Goal: Task Accomplishment & Management: Use online tool/utility

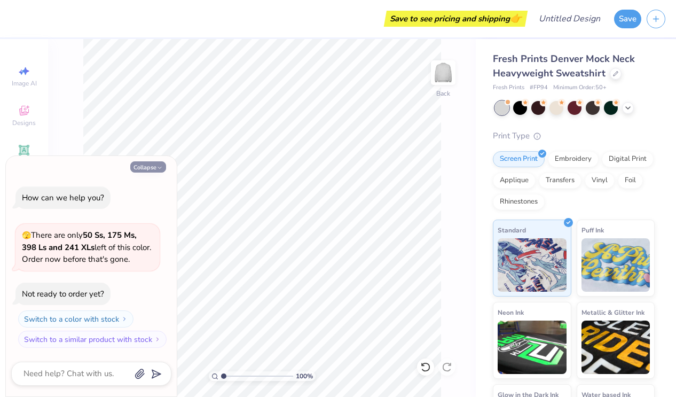
click at [151, 162] on button "Collapse" at bounding box center [148, 166] width 36 height 11
type textarea "x"
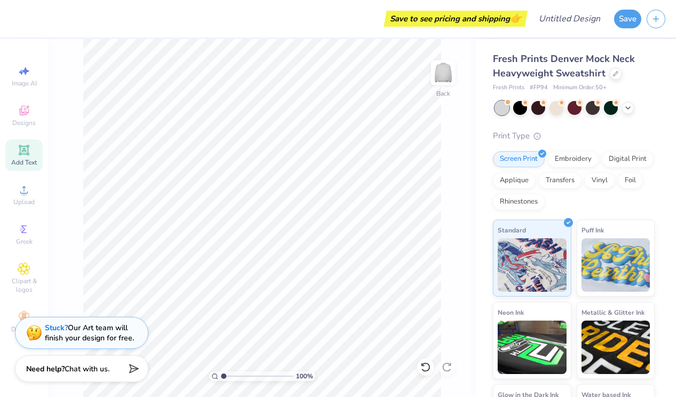
click at [20, 159] on span "Add Text" at bounding box center [24, 162] width 26 height 9
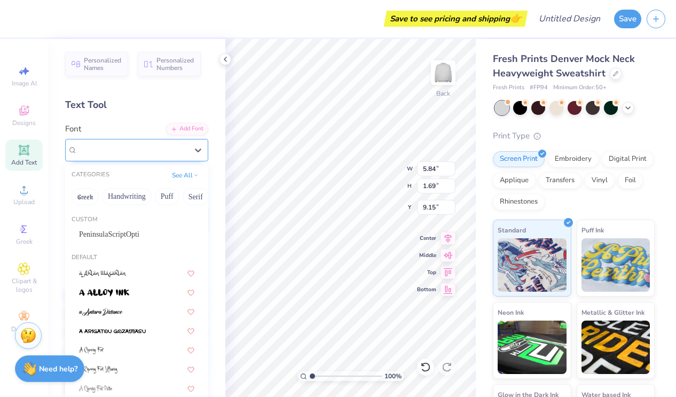
click at [179, 147] on div "Super Dream" at bounding box center [132, 149] width 112 height 17
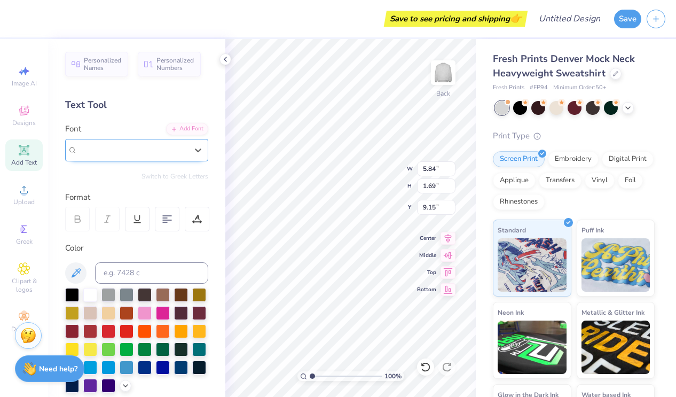
click at [163, 149] on div "Super Dream" at bounding box center [132, 150] width 110 height 12
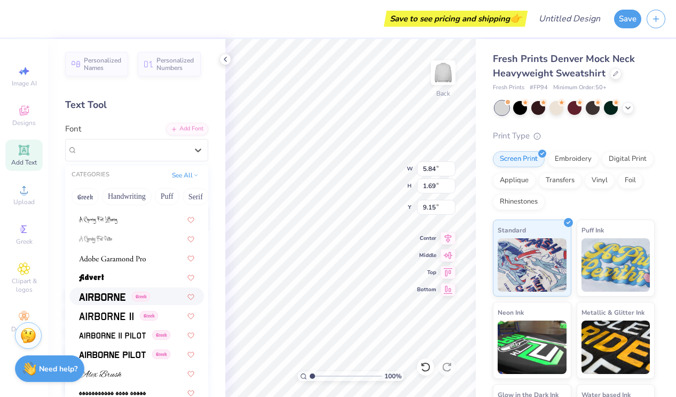
scroll to position [156, 0]
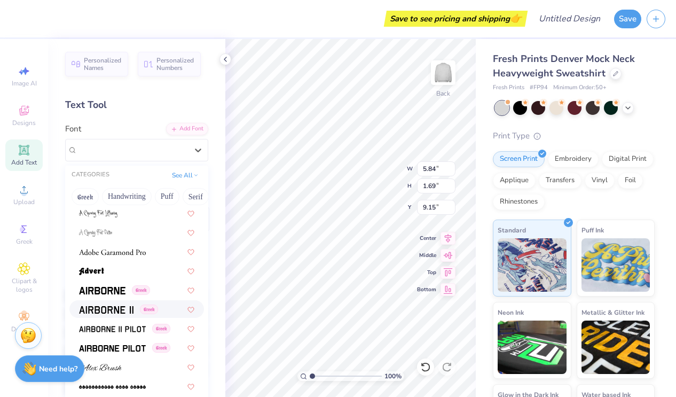
click at [131, 312] on img at bounding box center [106, 309] width 54 height 7
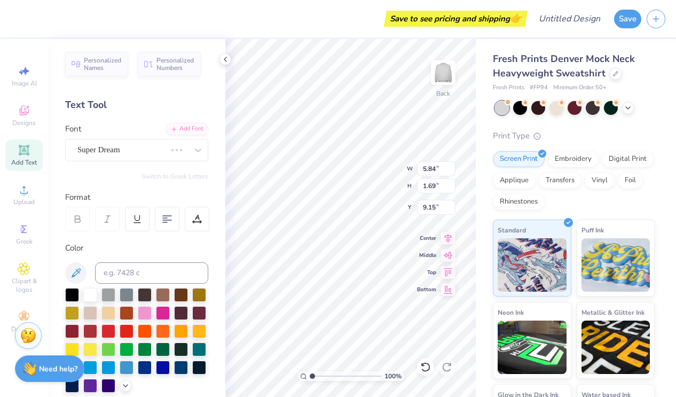
type input "5.47"
type input "1.77"
type input "9.12"
click at [149, 274] on input at bounding box center [151, 272] width 113 height 21
type input "P"
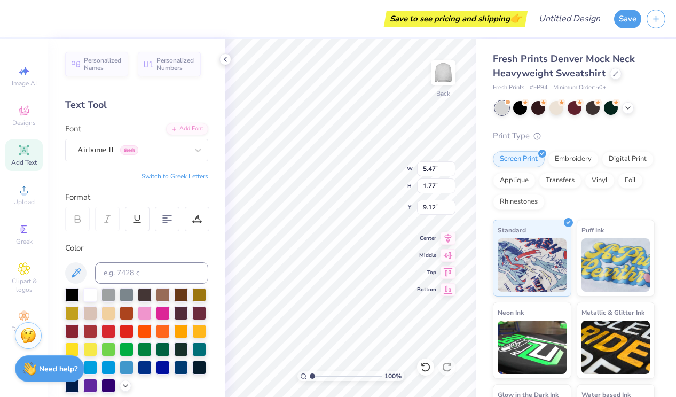
scroll to position [0, 0]
type textarea "T"
type textarea "pI pHI"
type input "3.00"
type input "9.96"
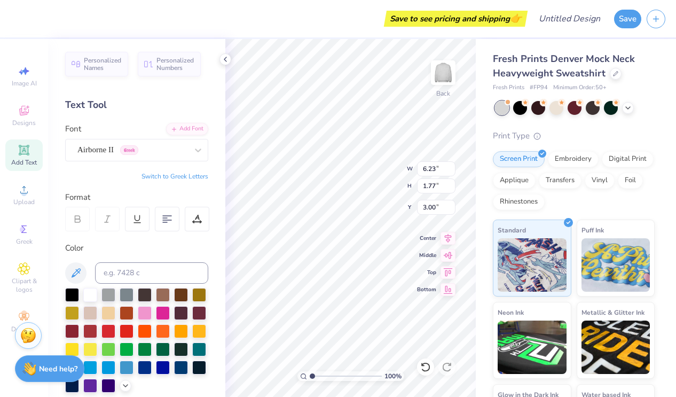
type input "2.83"
click at [423, 207] on div "100 % Back W 9.96 9.96 " H 2.83 2.83 " Y 3.00 3.00 " Center Middle Top Bottom" at bounding box center [350, 218] width 250 height 358
type input "13.50"
type input "3.83"
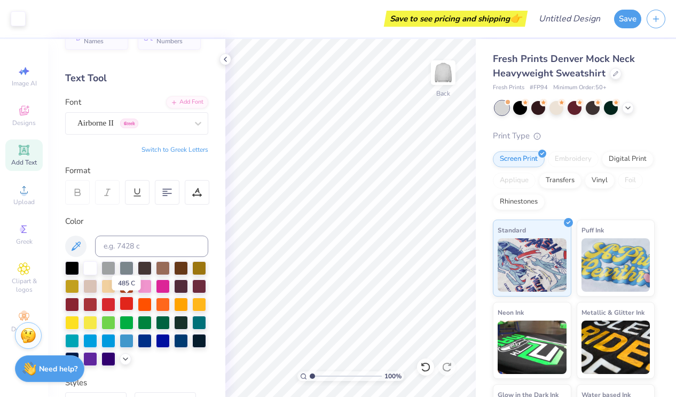
scroll to position [26, 0]
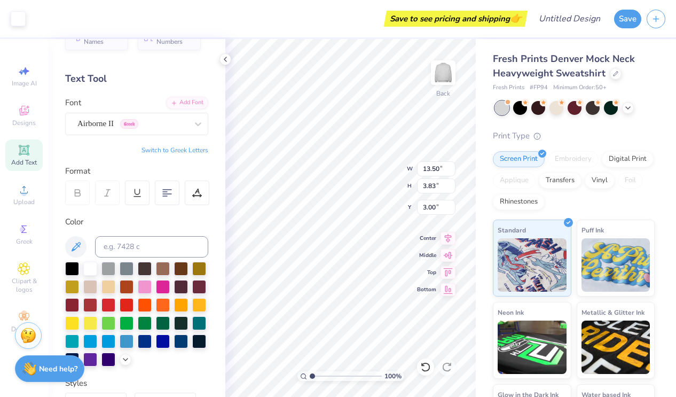
click at [428, 172] on div "100 % Back W 13.50 13.50 " H 3.83 3.83 " Y 3.00 3.00 " Center Middle Top Bottom" at bounding box center [350, 218] width 250 height 358
click at [108, 304] on div at bounding box center [108, 304] width 14 height 14
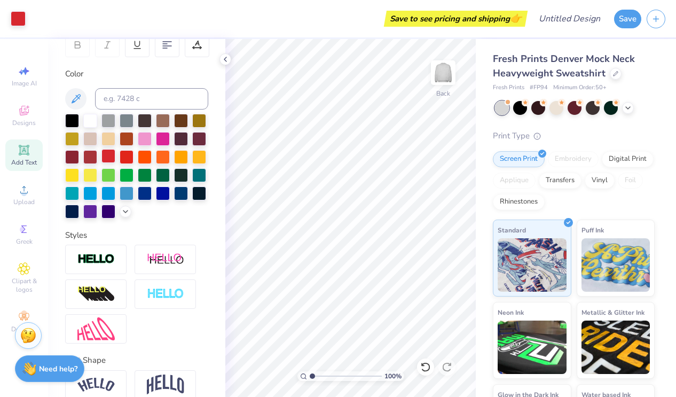
scroll to position [224, 0]
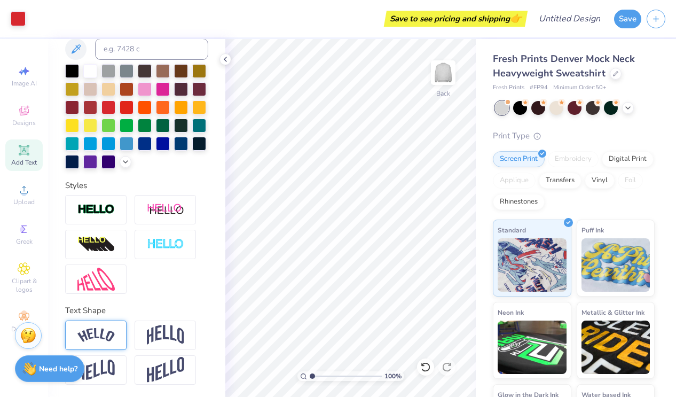
click at [110, 332] on img at bounding box center [95, 335] width 37 height 14
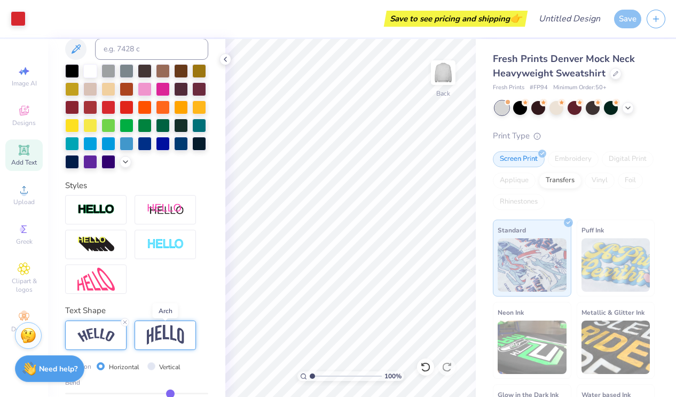
click at [158, 328] on img at bounding box center [165, 335] width 37 height 20
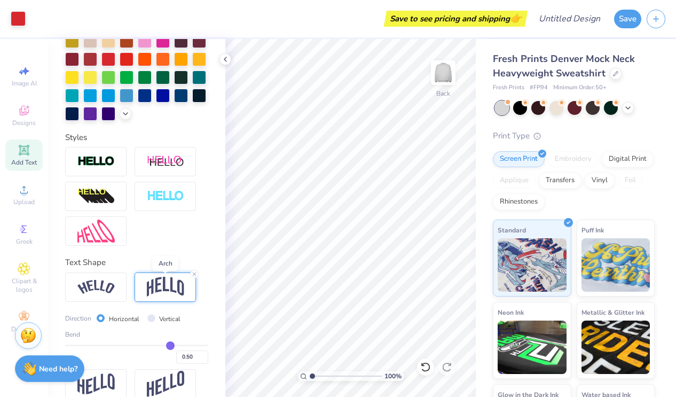
scroll to position [270, 0]
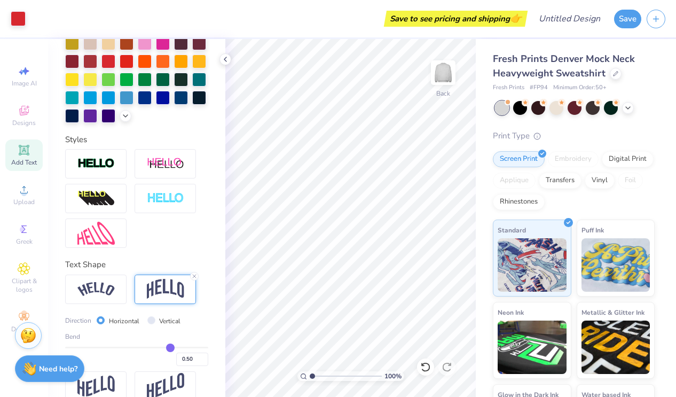
type input "0.51"
type input "0.52"
type input "0.53"
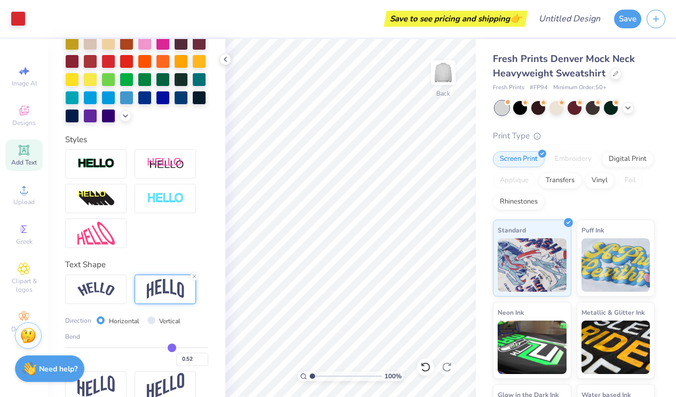
type input "0.53"
type input "0.54"
type input "0.55"
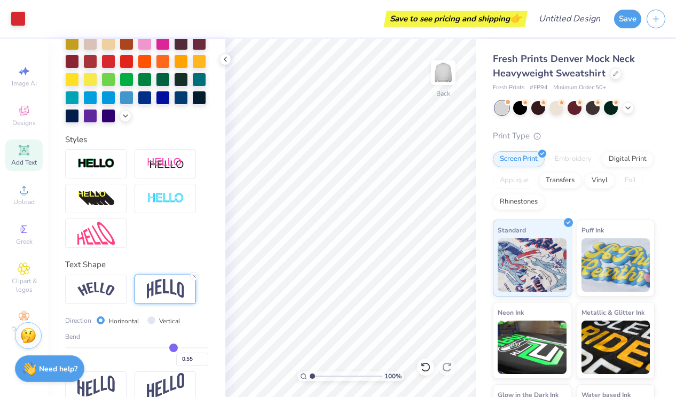
type input "0.56"
type input "0.57"
type input "0.58"
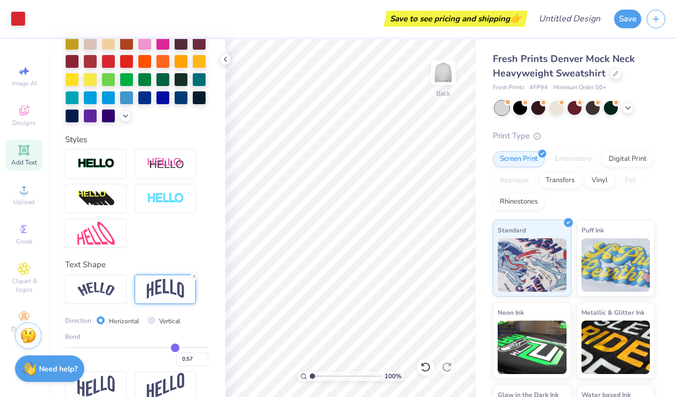
type input "0.58"
type input "0.59"
type input "0.6"
type input "0.60"
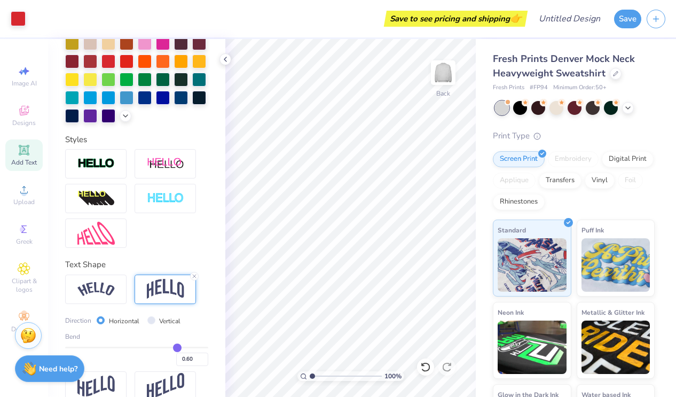
type input "0.61"
type input "0.62"
type input "0.63"
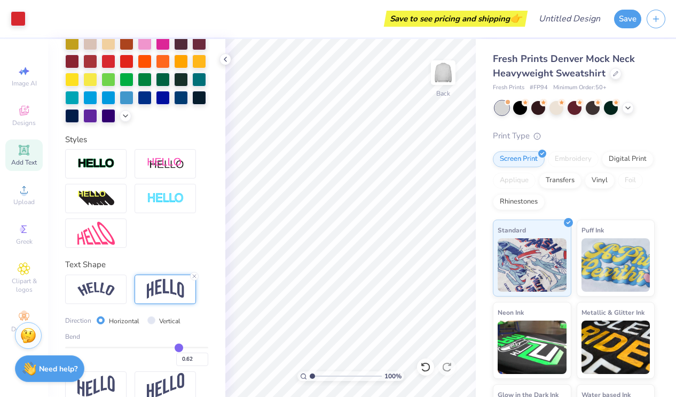
type input "0.63"
type input "0.64"
type input "0.65"
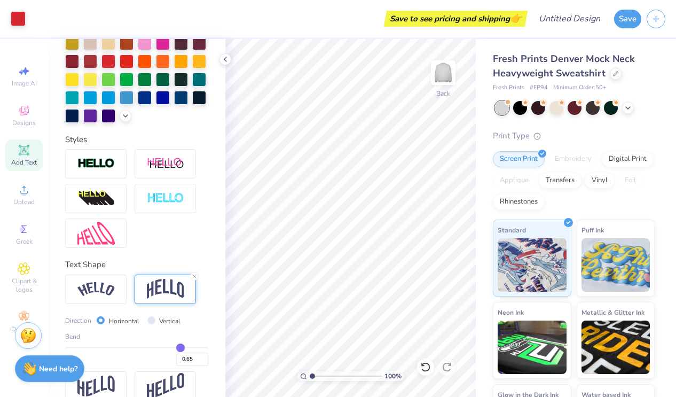
type input "0.66"
type input "0.67"
type input "0.68"
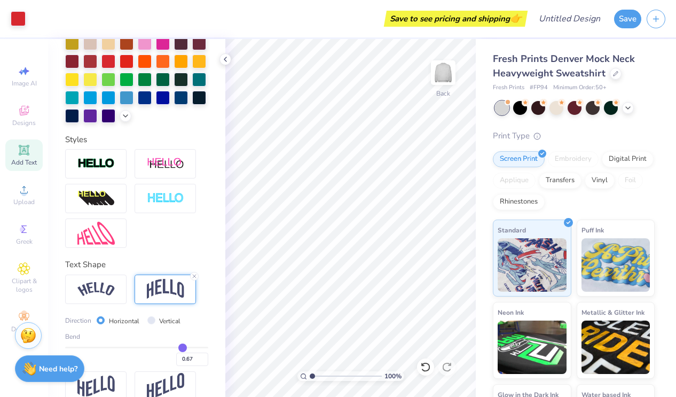
type input "0.68"
type input "0.69"
type input "0.7"
type input "0.70"
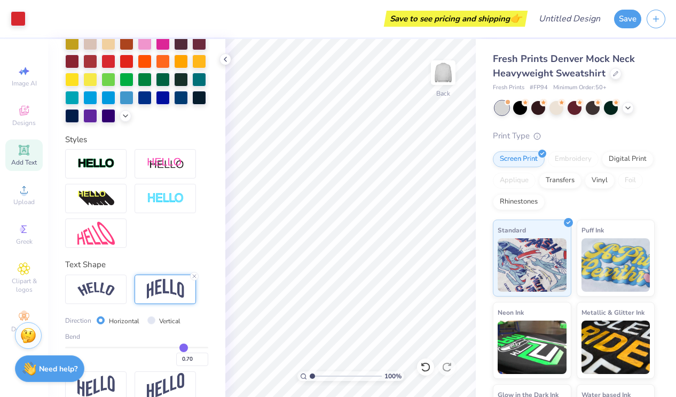
type input "0.71"
type input "0.72"
type input "0.62"
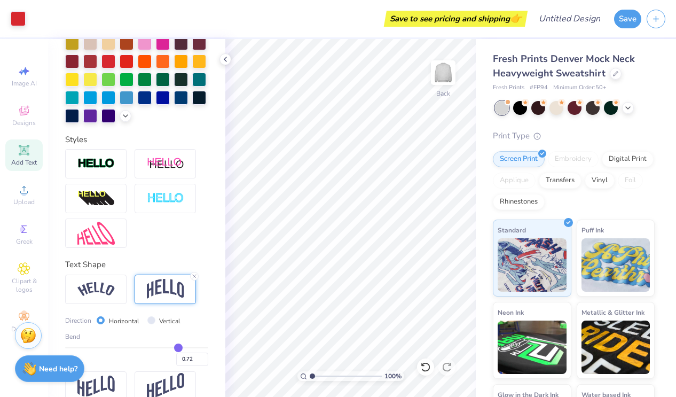
type input "0.62"
type input "0.59"
type input "0.57"
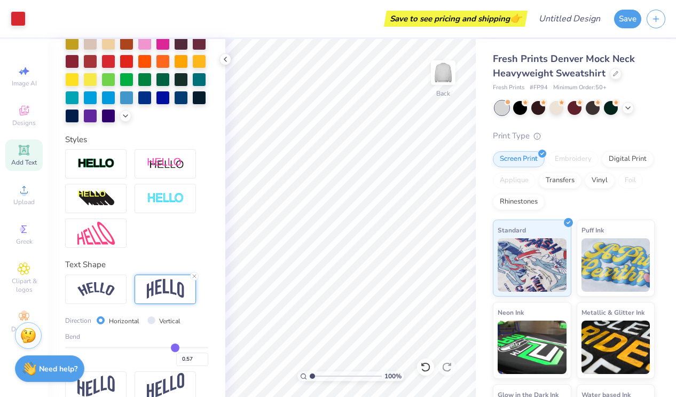
type input "0.55"
type input "0.54"
type input "0.53"
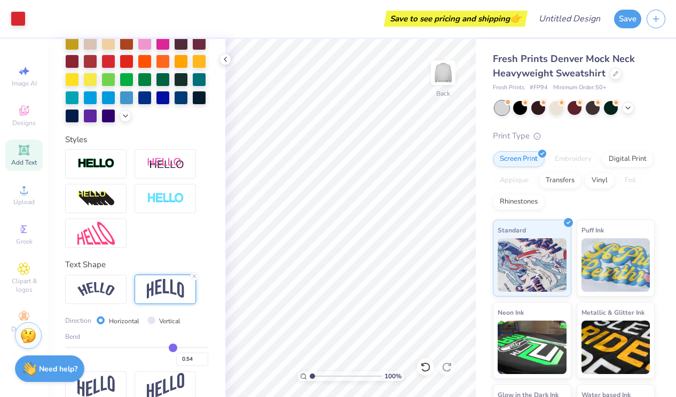
type input "0.53"
type input "0.52"
type input "0.51"
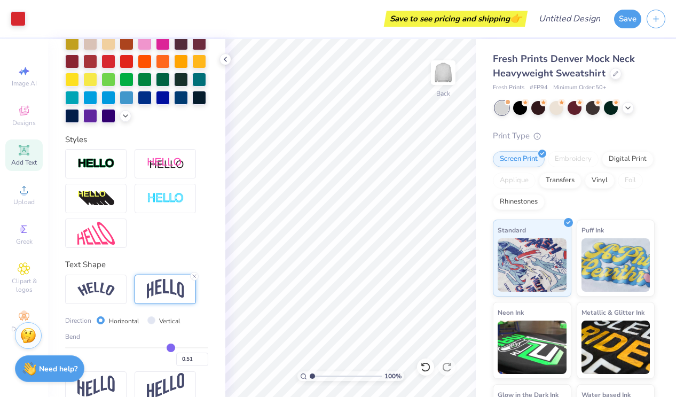
type input "0.5"
type input "0.50"
type input "0.49"
type input "0.47"
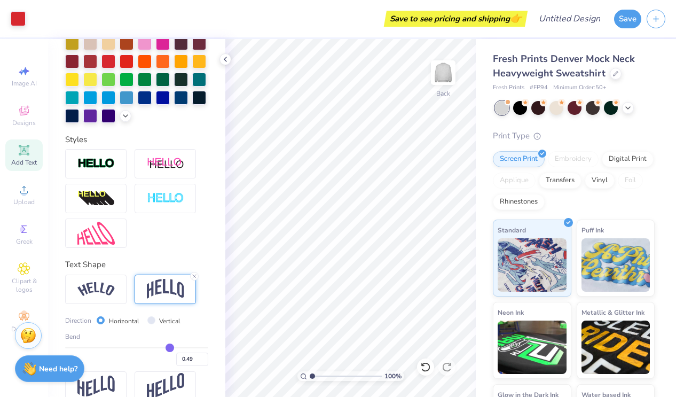
type input "0.47"
type input "0.45"
type input "0.44"
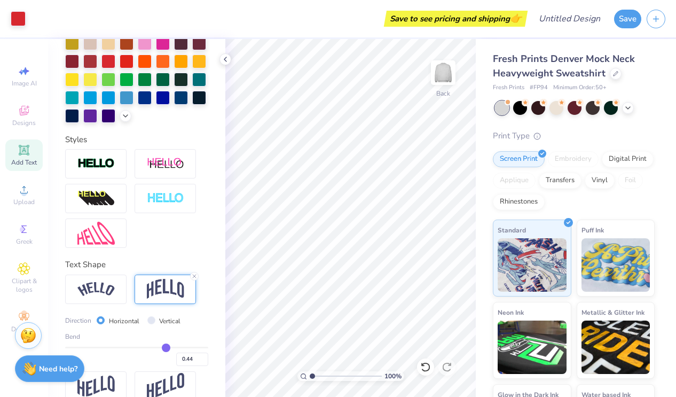
type input "0.43"
type input "0.42"
type input "0.41"
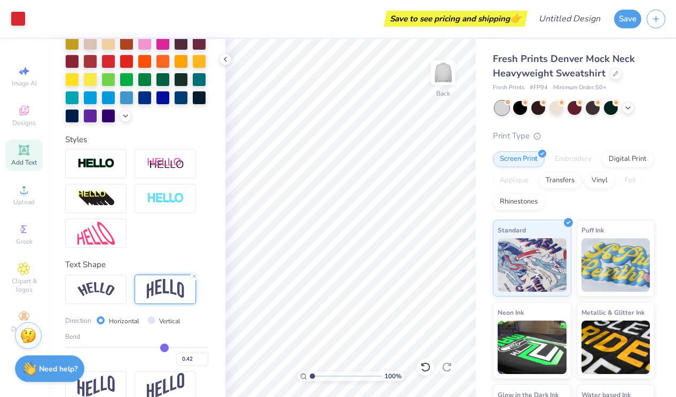
type input "0.41"
type input "0.42"
type input "0.43"
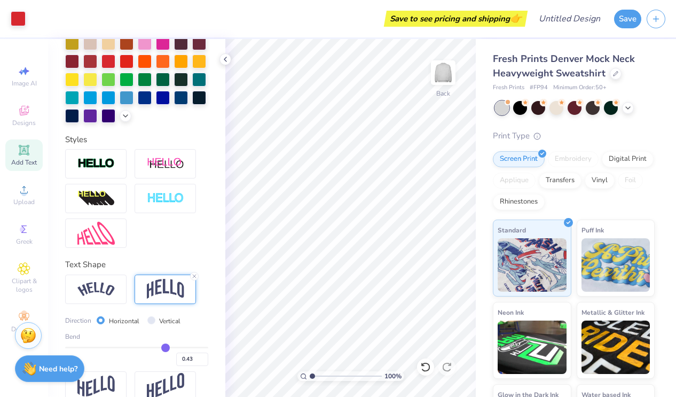
type input "0.44"
type input "0.45"
type input "0.46"
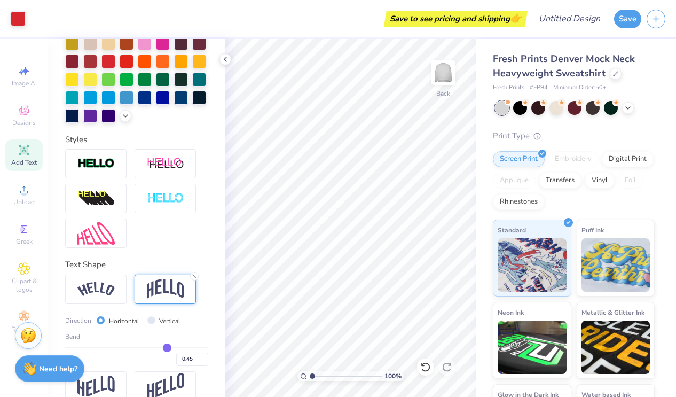
type input "0.46"
type input "0.47"
type input "0.48"
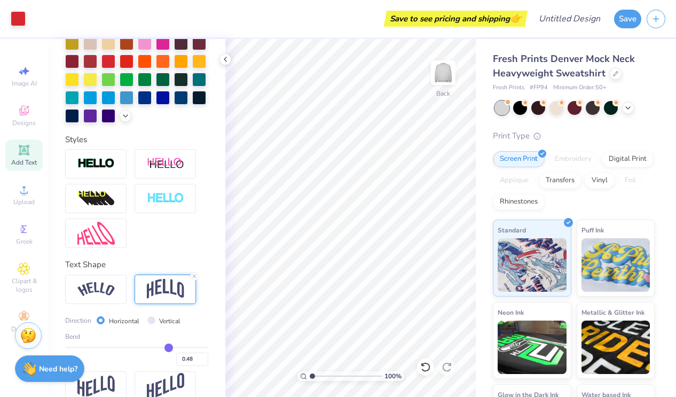
type input "0.49"
type input "0.5"
type input "0.50"
type input "0.51"
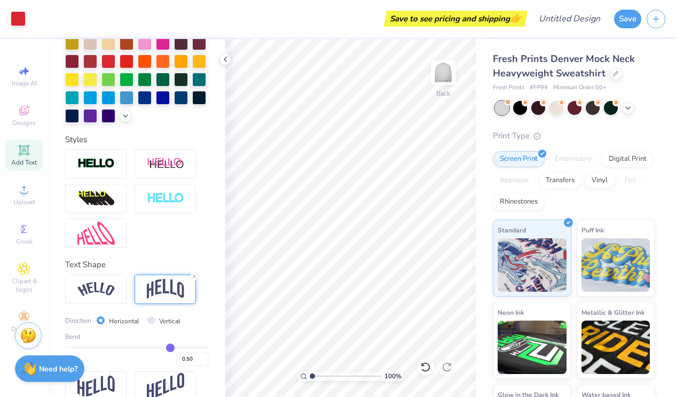
type input "0.51"
type input "0.52"
type input "0.53"
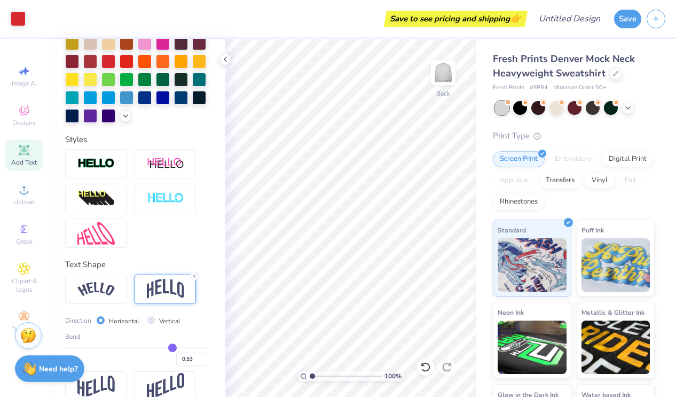
type input "0.54"
type input "0.53"
type input "0.52"
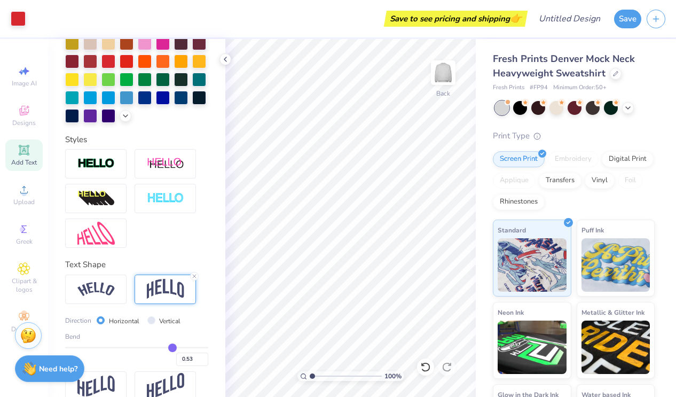
type input "0.52"
type input "0.51"
type input "0.5"
type input "0.50"
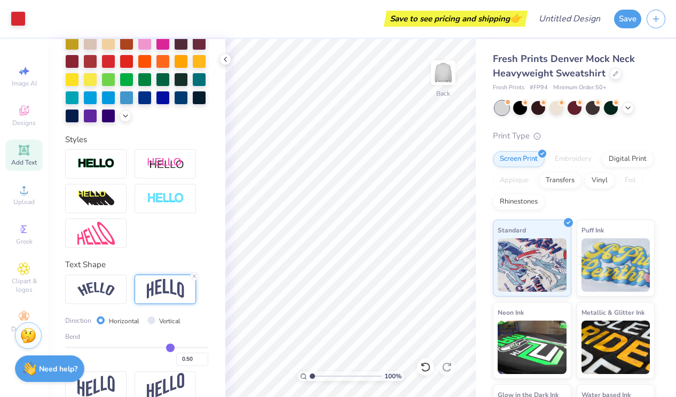
type input "0.49"
click at [169, 346] on input "range" at bounding box center [136, 347] width 143 height 2
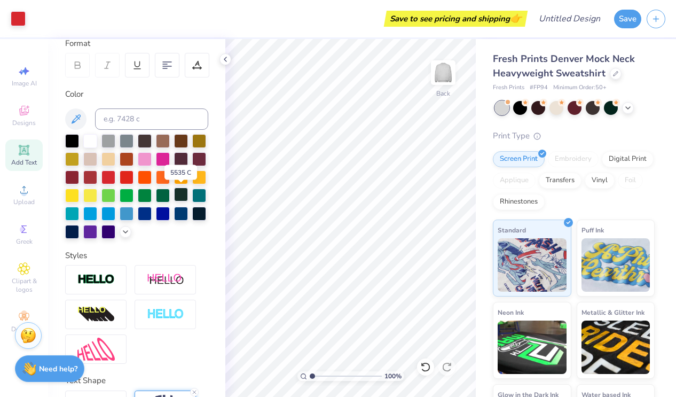
scroll to position [155, 0]
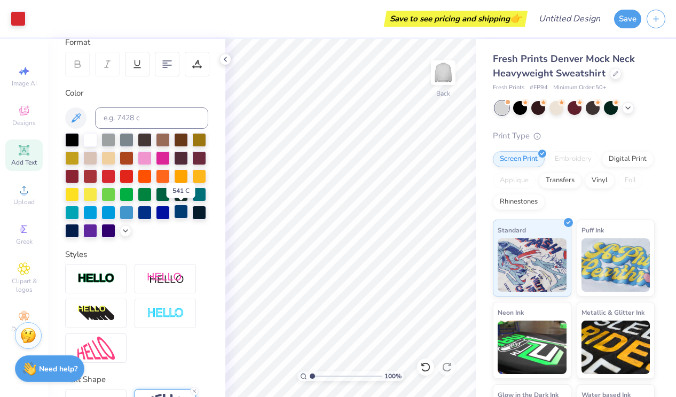
click at [178, 213] on div at bounding box center [181, 211] width 14 height 14
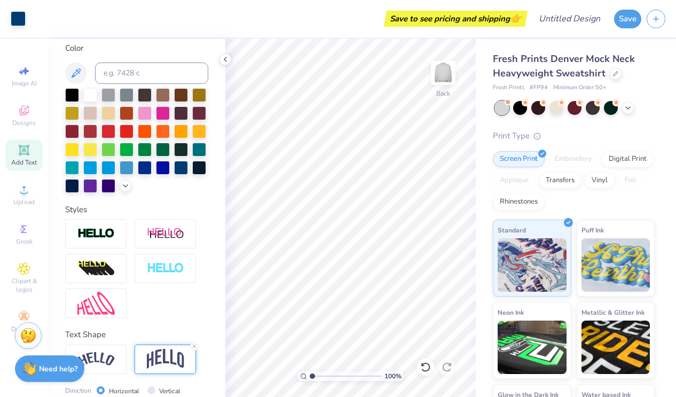
scroll to position [199, 0]
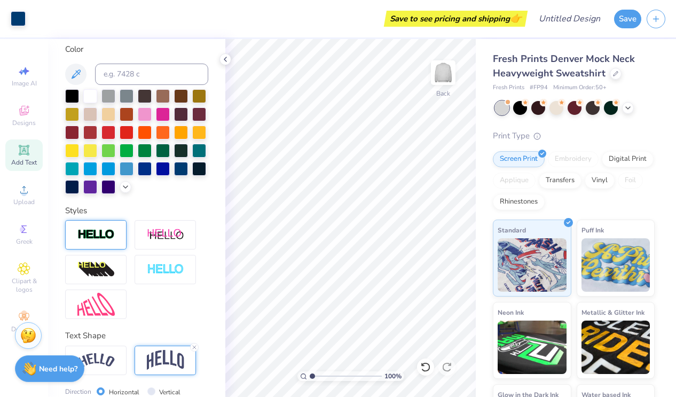
click at [118, 236] on div at bounding box center [95, 234] width 61 height 29
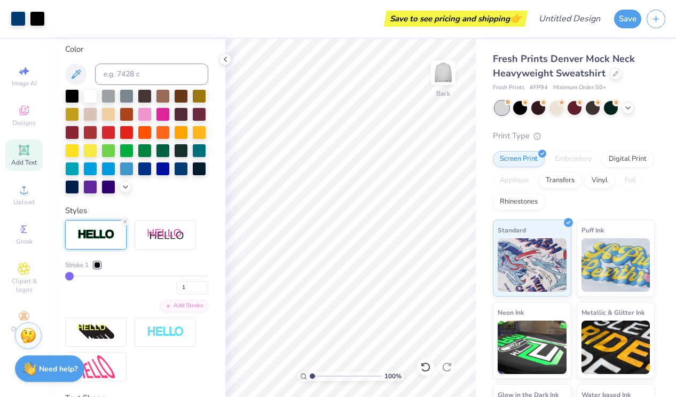
type input "3"
type input "4"
type input "5"
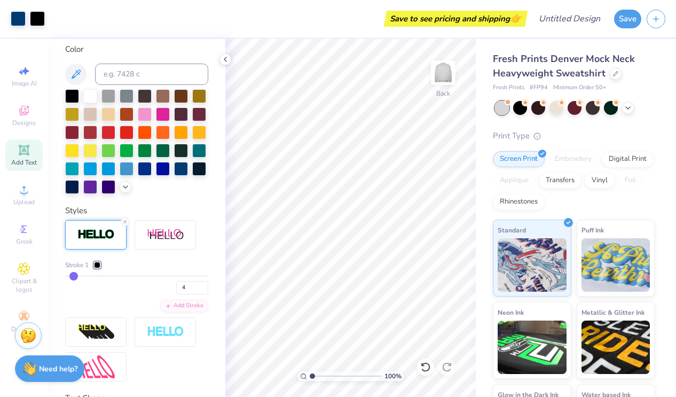
type input "5"
type input "7"
type input "9"
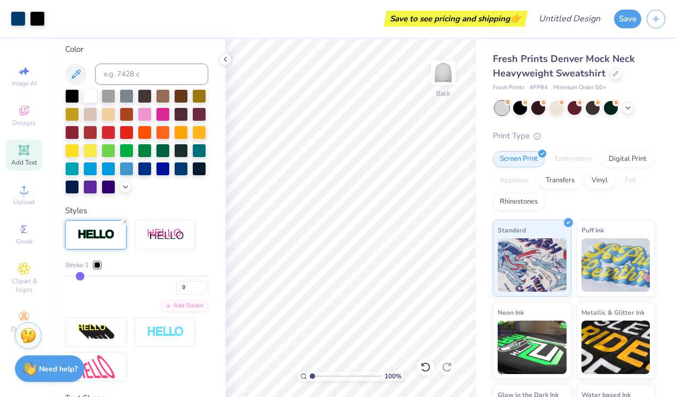
type input "12"
type input "14"
type input "17"
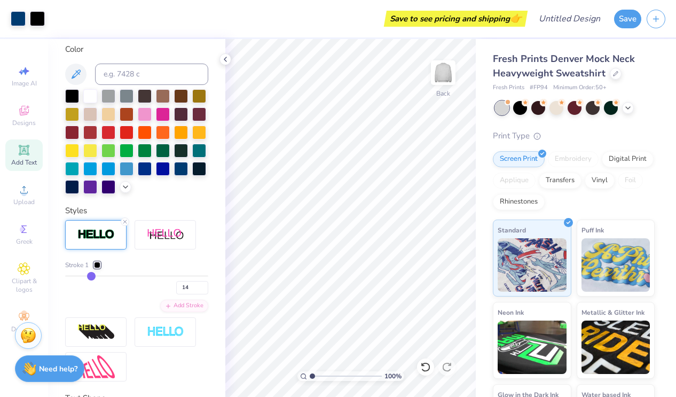
type input "17"
type input "19"
type input "20"
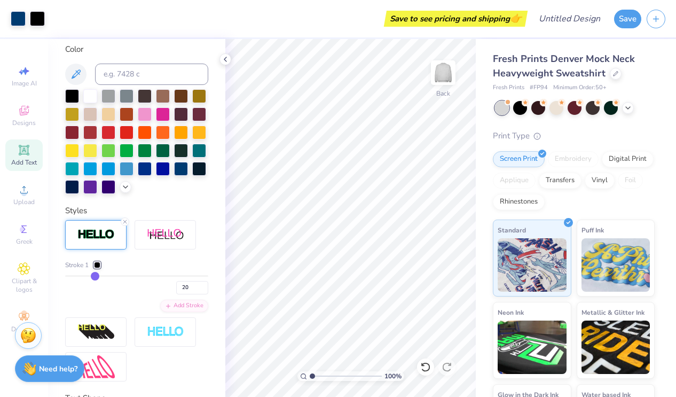
type input "21"
drag, startPoint x: 72, startPoint y: 275, endPoint x: 97, endPoint y: 276, distance: 25.1
type input "21"
click at [97, 276] on input "range" at bounding box center [136, 276] width 143 height 2
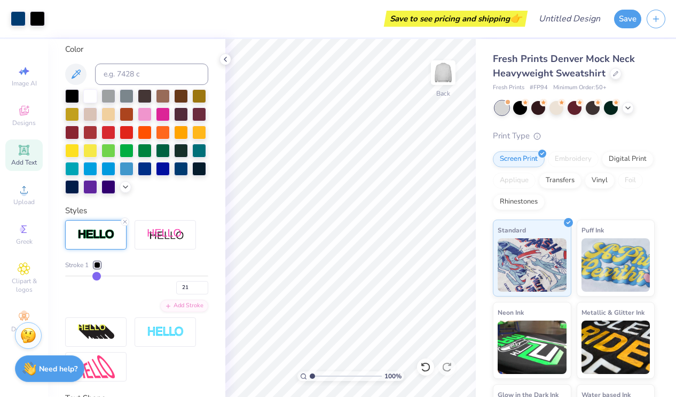
type input "19"
type input "16"
type input "12"
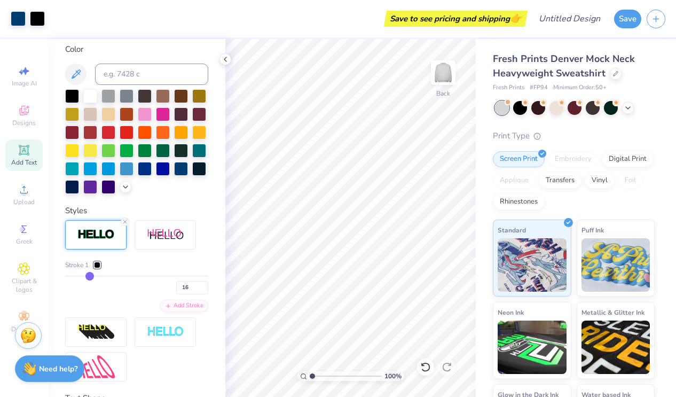
type input "12"
type input "9"
type input "6"
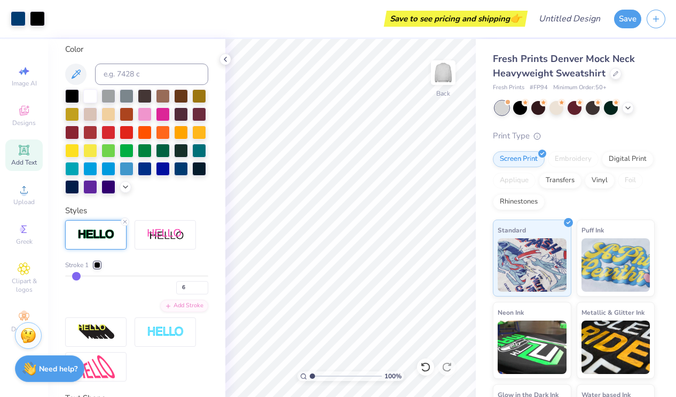
type input "4"
type input "1"
drag, startPoint x: 97, startPoint y: 276, endPoint x: 56, endPoint y: 277, distance: 40.6
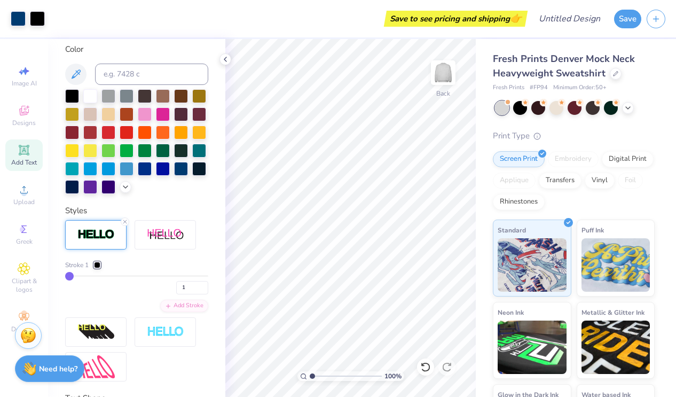
type input "1"
click at [65, 277] on input "range" at bounding box center [136, 276] width 143 height 2
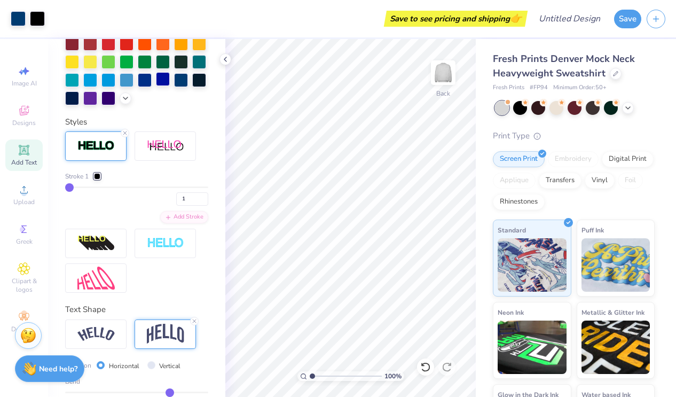
scroll to position [349, 0]
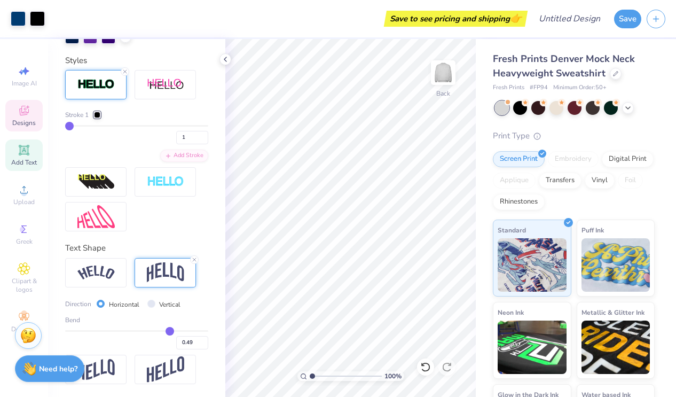
click at [27, 113] on icon at bounding box center [24, 111] width 9 height 7
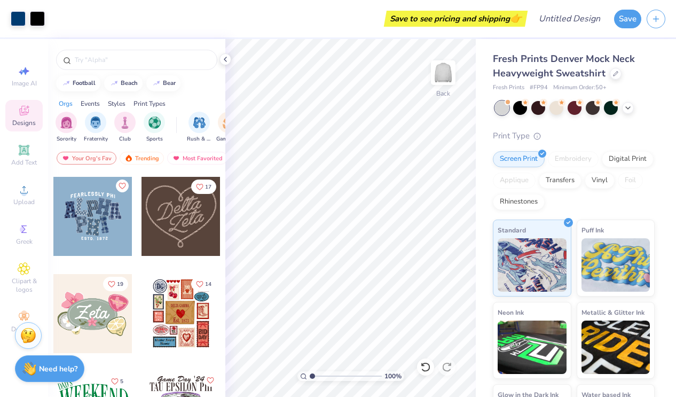
scroll to position [388, 0]
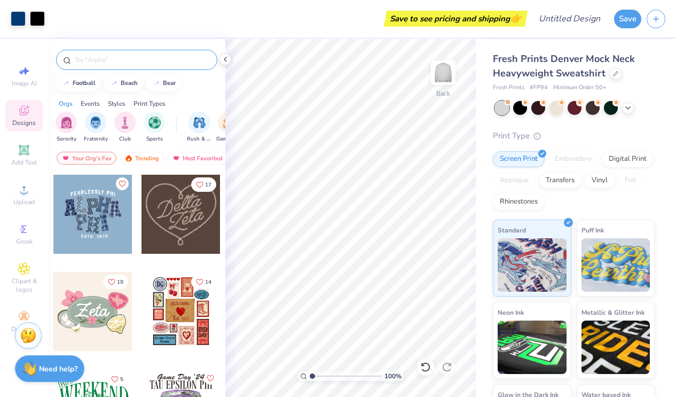
click at [130, 61] on input "text" at bounding box center [142, 59] width 137 height 11
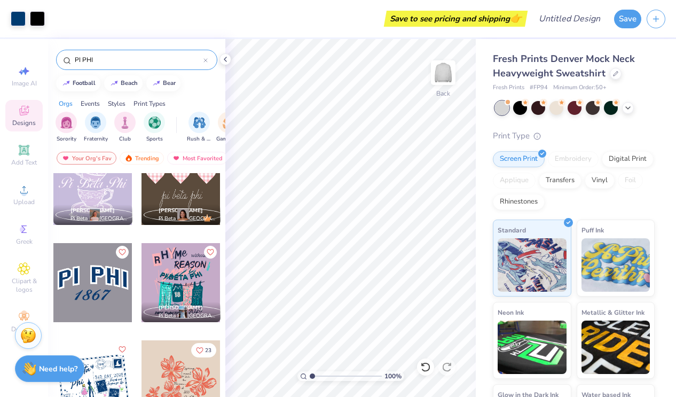
scroll to position [3629, 0]
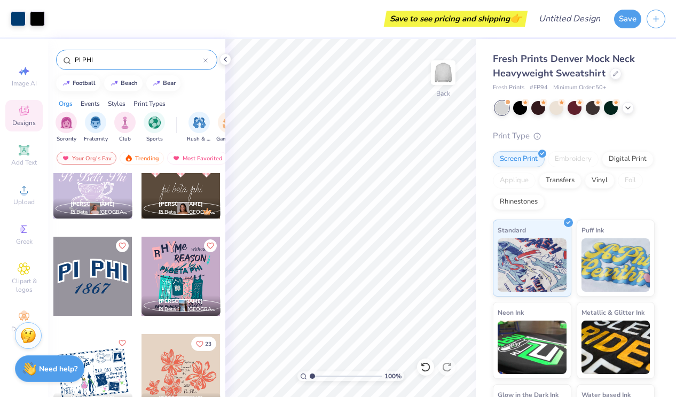
type input "PI PHI"
click at [102, 284] on div at bounding box center [92, 275] width 79 height 79
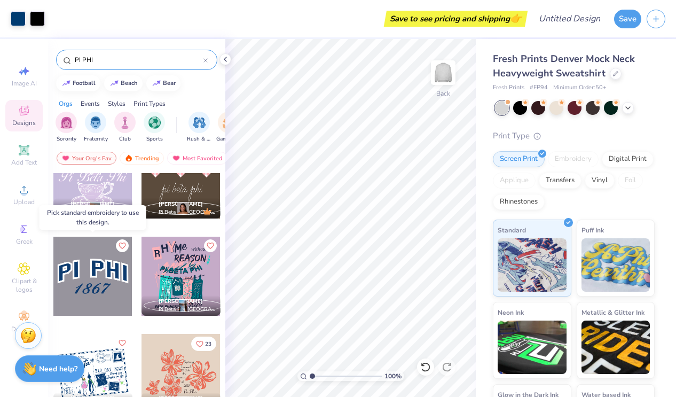
click at [97, 281] on div at bounding box center [92, 275] width 79 height 79
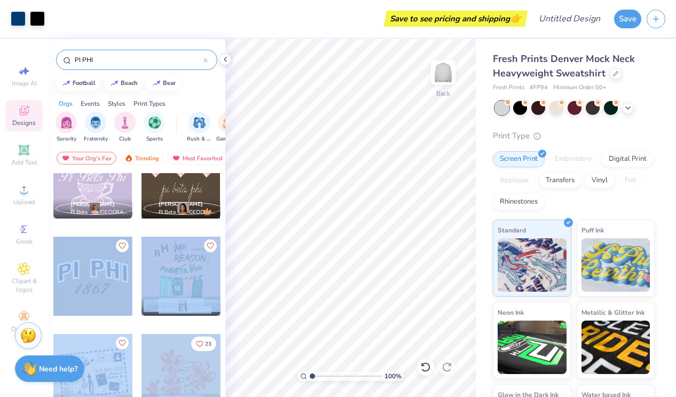
click at [339, 270] on div "Art colors Save to see pricing and shipping 👉 Design Title Save Image AI Design…" at bounding box center [338, 198] width 676 height 397
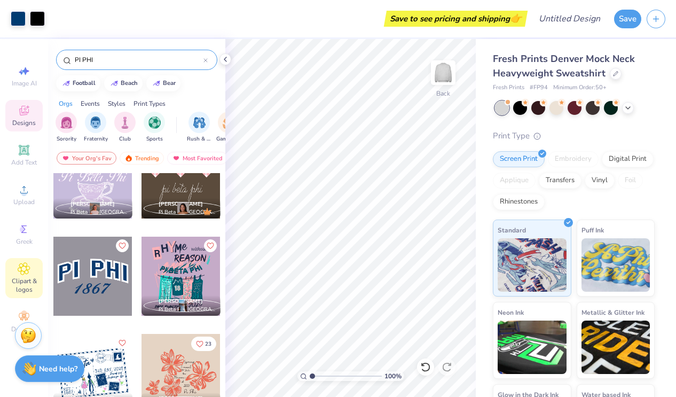
click at [38, 259] on div "Clipart & logos" at bounding box center [23, 278] width 37 height 40
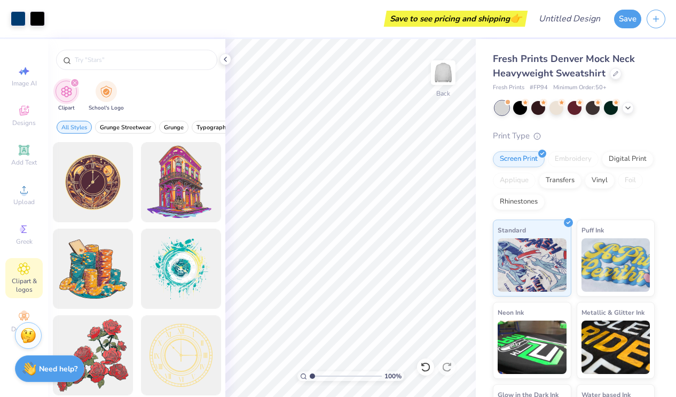
click at [28, 134] on div "Image AI Designs Add Text Upload Greek Clipart & logos Decorate" at bounding box center [23, 198] width 37 height 277
click at [28, 119] on span "Designs" at bounding box center [23, 123] width 23 height 9
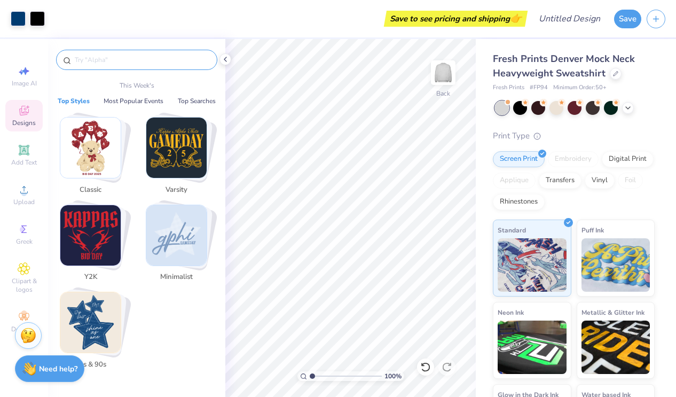
click at [132, 57] on input "text" at bounding box center [142, 59] width 137 height 11
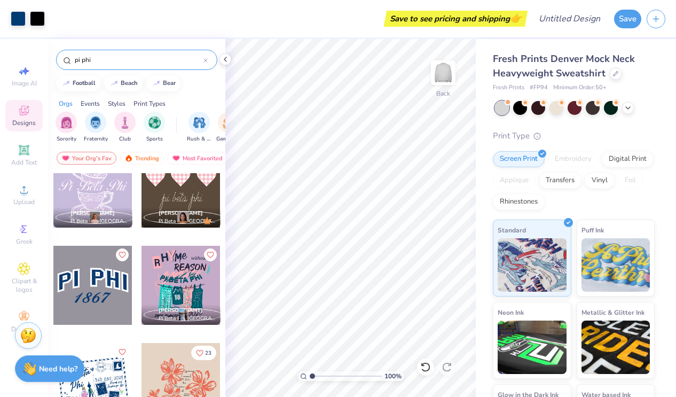
scroll to position [3620, 0]
type input "pi phi"
click at [123, 255] on icon "Like" at bounding box center [121, 252] width 7 height 7
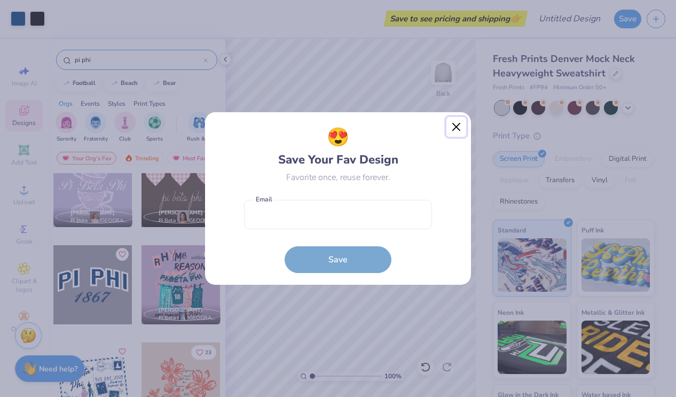
click at [454, 134] on button "Close" at bounding box center [456, 127] width 20 height 20
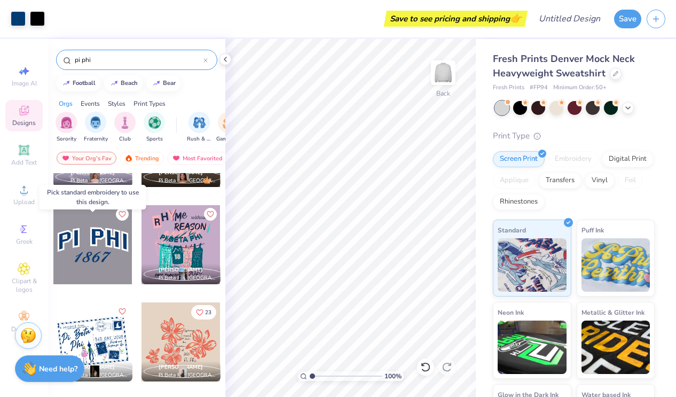
scroll to position [3697, 0]
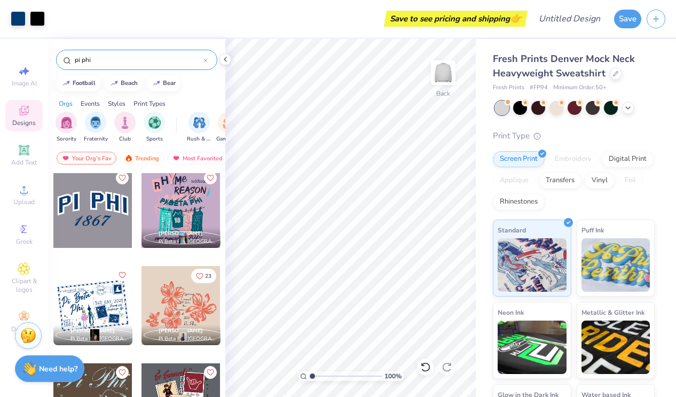
click at [113, 188] on div at bounding box center [92, 208] width 79 height 79
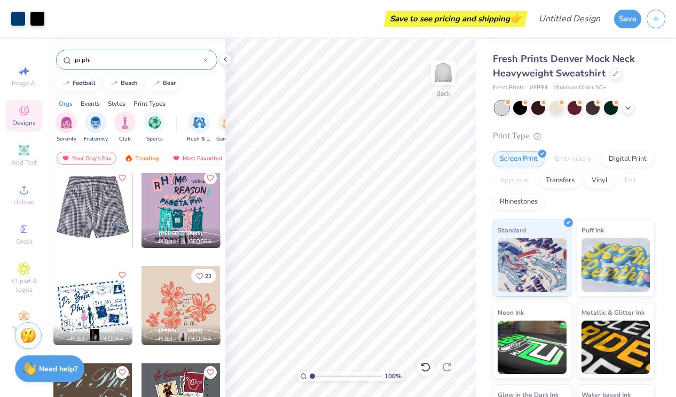
click at [108, 193] on div at bounding box center [92, 208] width 79 height 79
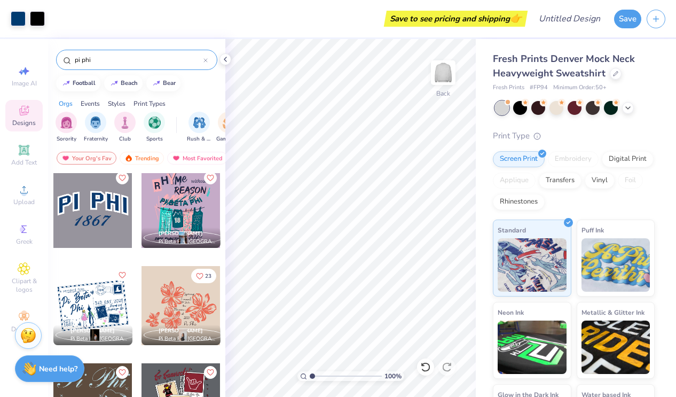
click at [98, 211] on div at bounding box center [92, 208] width 79 height 79
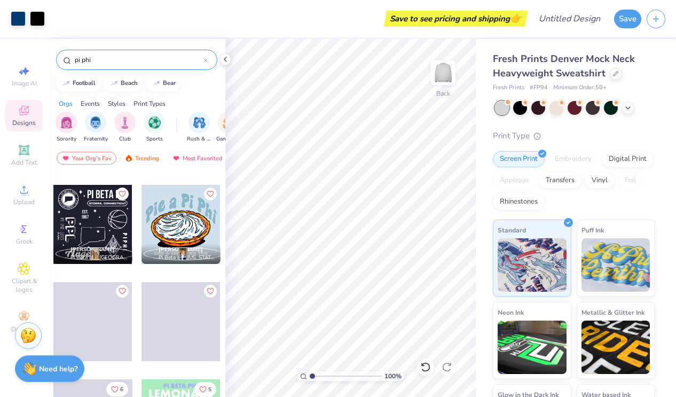
scroll to position [3973, 0]
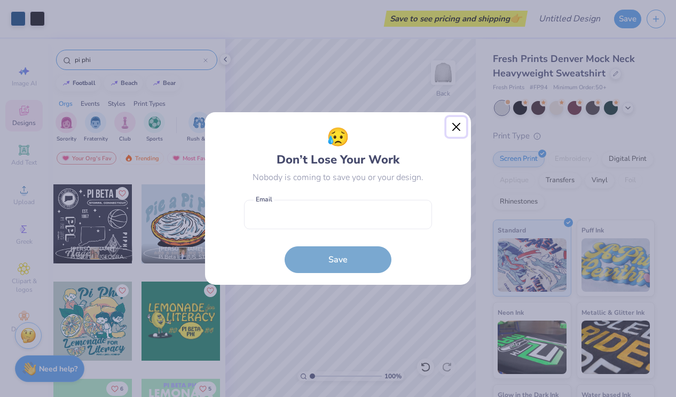
click at [455, 124] on button "Close" at bounding box center [456, 127] width 20 height 20
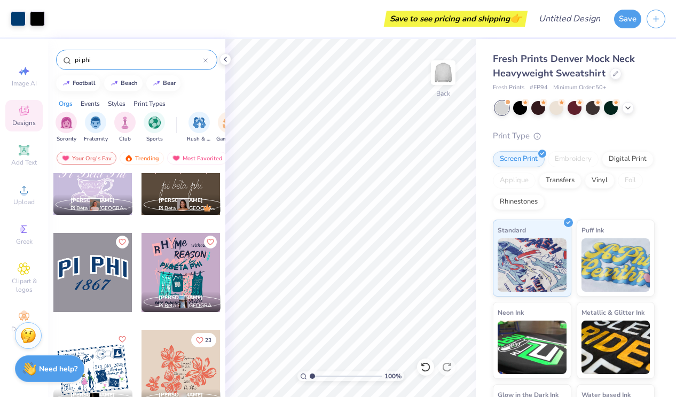
scroll to position [3630, 0]
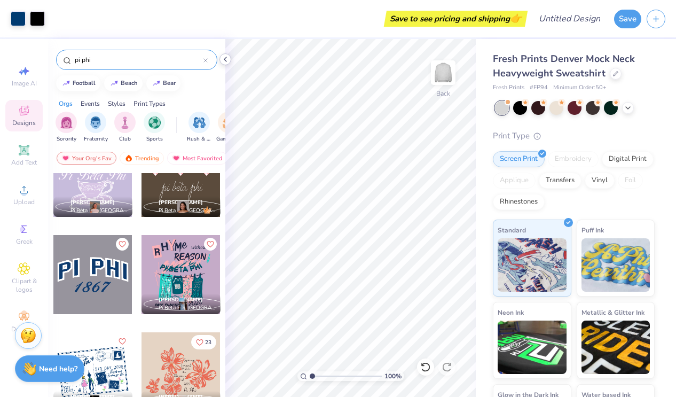
click at [226, 57] on polyline at bounding box center [225, 59] width 2 height 4
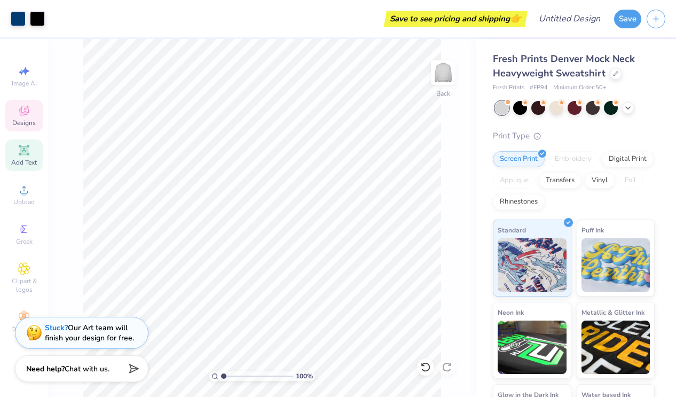
click at [25, 154] on icon at bounding box center [24, 150] width 13 height 13
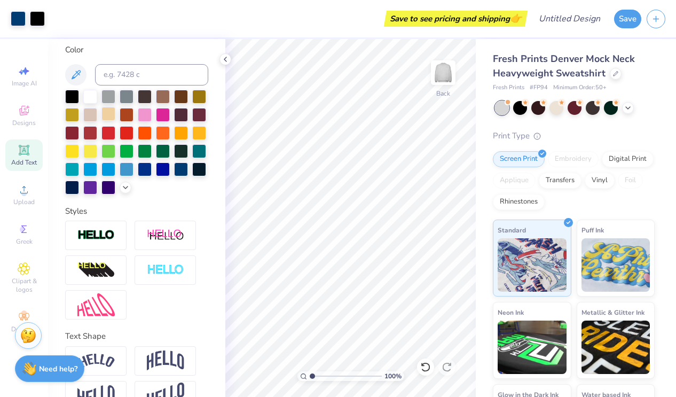
scroll to position [199, 0]
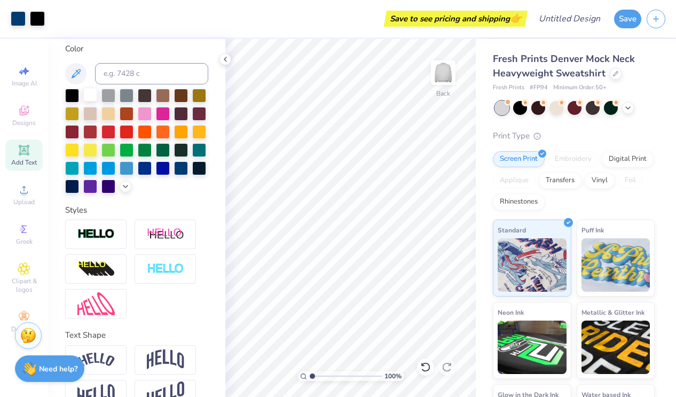
click at [90, 90] on div at bounding box center [90, 95] width 14 height 14
click at [90, 95] on div at bounding box center [90, 95] width 14 height 14
click at [164, 274] on img at bounding box center [165, 269] width 37 height 12
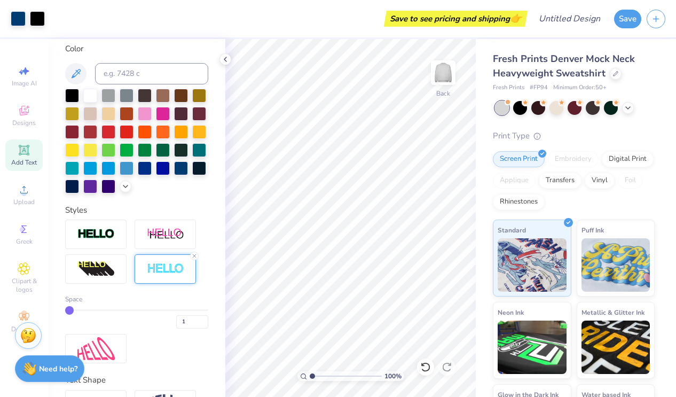
type input "2"
type input "3"
drag, startPoint x: 70, startPoint y: 310, endPoint x: 84, endPoint y: 310, distance: 13.4
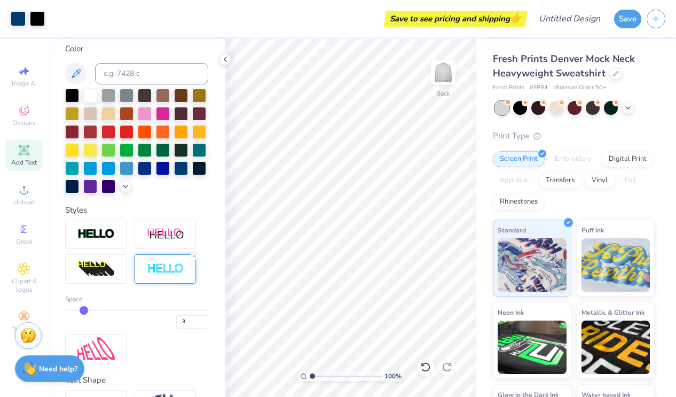
click at [84, 310] on input "range" at bounding box center [136, 310] width 143 height 2
type input "2"
type input "1"
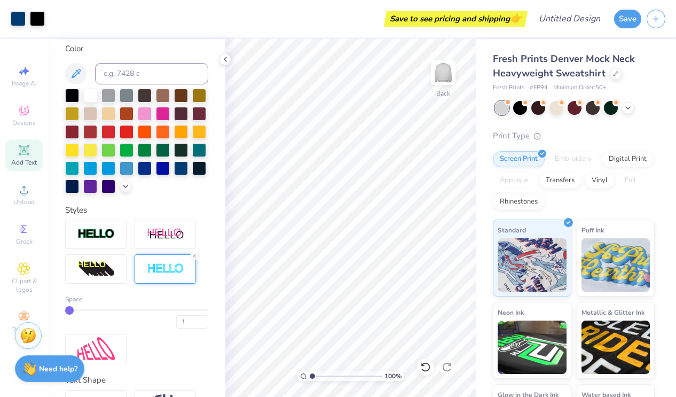
drag, startPoint x: 84, startPoint y: 310, endPoint x: 50, endPoint y: 309, distance: 33.6
type input "1"
click at [65, 309] on input "range" at bounding box center [136, 310] width 143 height 2
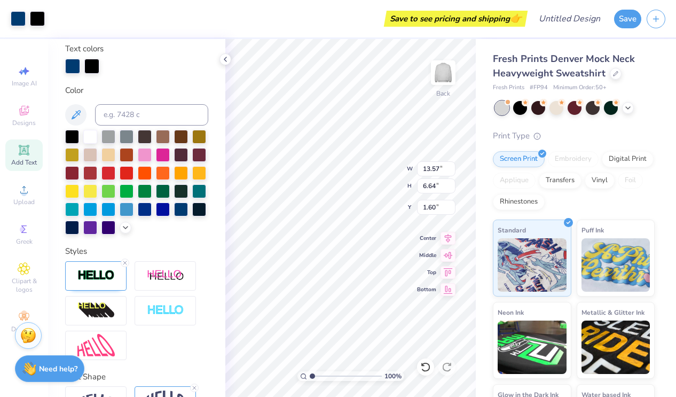
scroll to position [240, 0]
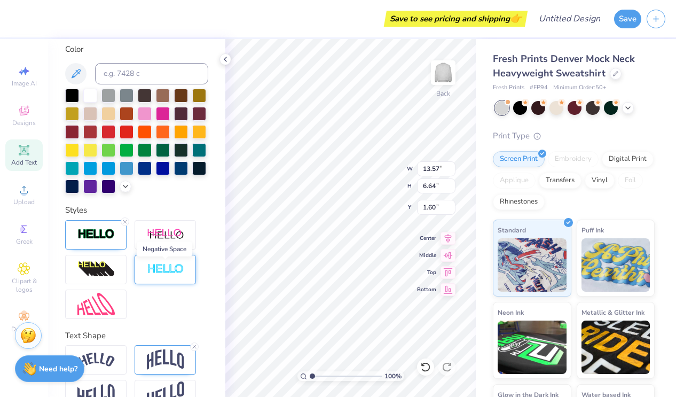
click at [162, 270] on img at bounding box center [165, 269] width 37 height 12
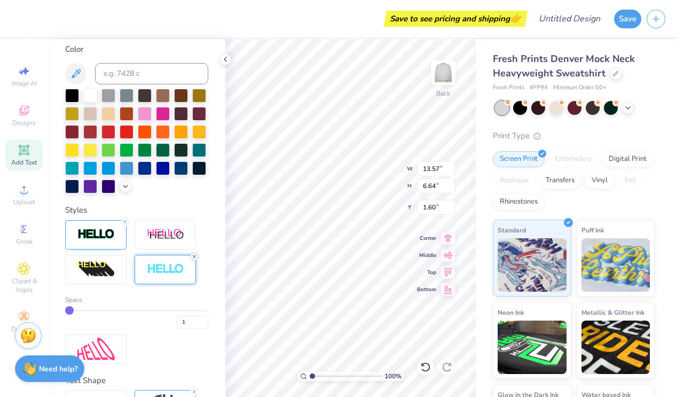
click at [196, 256] on icon at bounding box center [194, 256] width 6 height 6
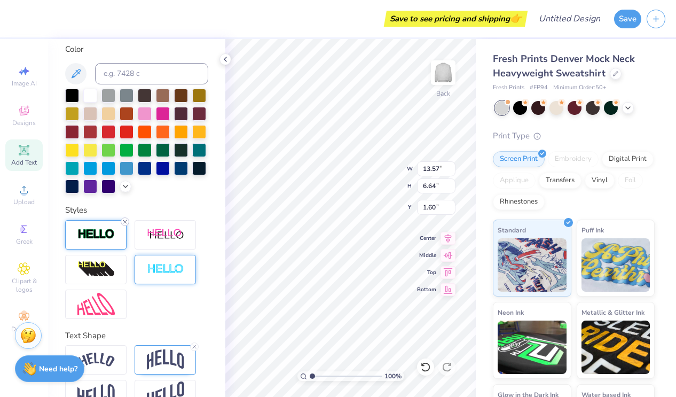
click at [126, 222] on line at bounding box center [124, 221] width 3 height 3
type input "13.50"
type input "6.57"
type input "1.63"
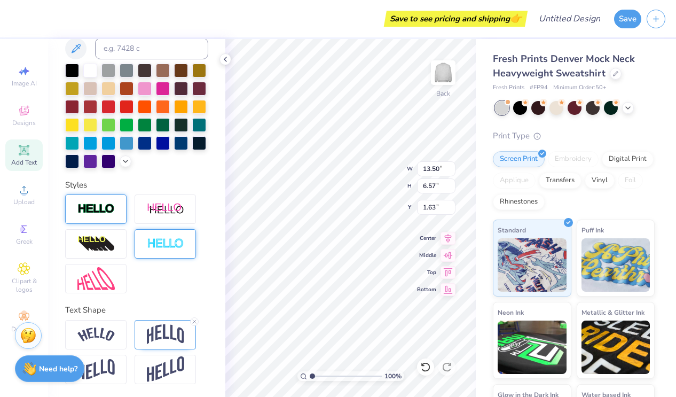
scroll to position [199, 0]
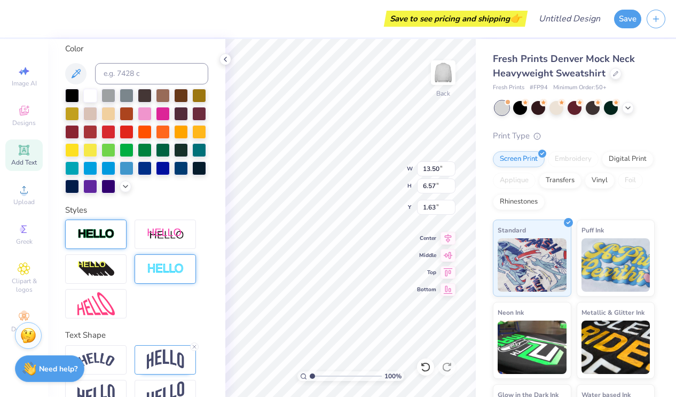
click at [156, 264] on img at bounding box center [165, 269] width 37 height 12
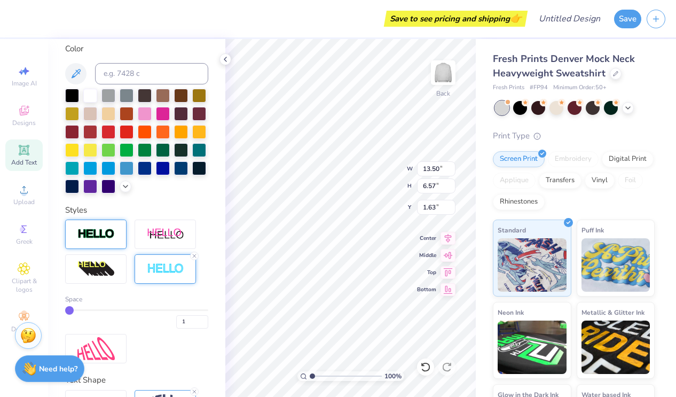
type input "13.57"
type input "6.64"
type input "1.60"
click at [195, 256] on icon at bounding box center [194, 255] width 6 height 6
type input "13.50"
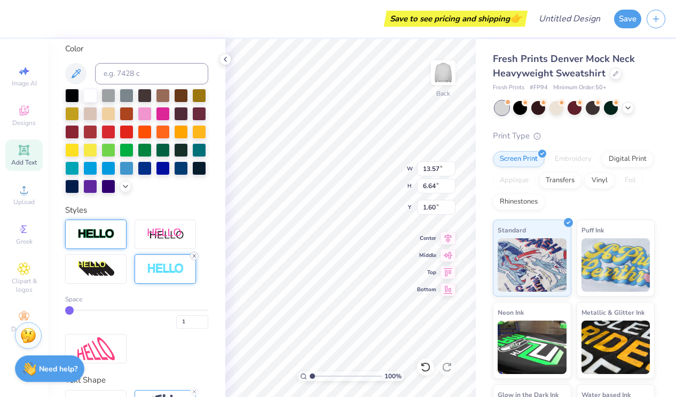
type input "6.57"
type input "1.63"
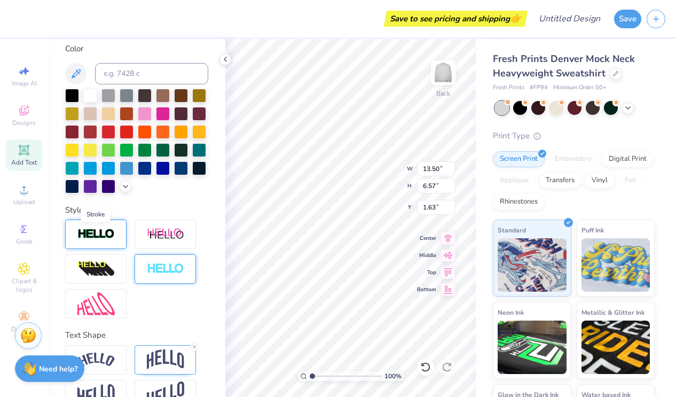
click at [112, 236] on img at bounding box center [95, 234] width 37 height 12
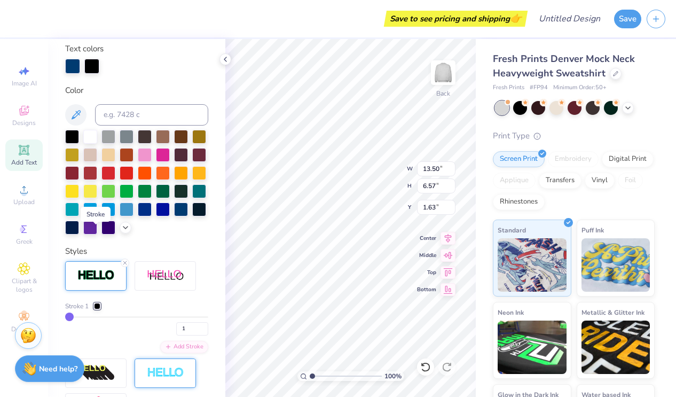
type input "13.57"
type input "6.64"
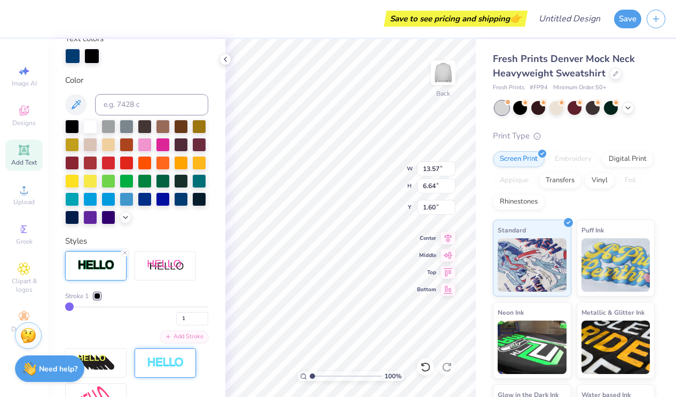
scroll to position [191, 0]
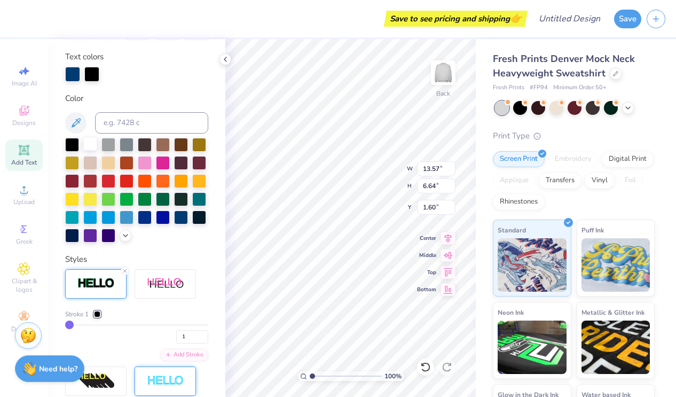
click at [91, 139] on div at bounding box center [90, 144] width 14 height 14
click at [178, 216] on div at bounding box center [181, 216] width 14 height 14
type input "2.24"
click at [575, 155] on div "Embroidery" at bounding box center [573, 159] width 51 height 16
click at [145, 164] on div at bounding box center [145, 162] width 14 height 14
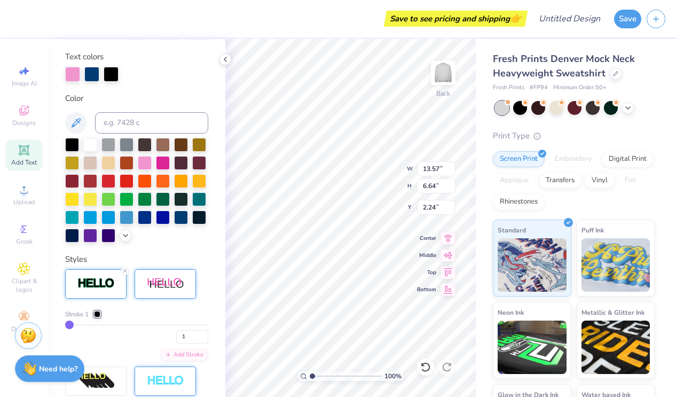
click at [169, 283] on img at bounding box center [165, 283] width 37 height 13
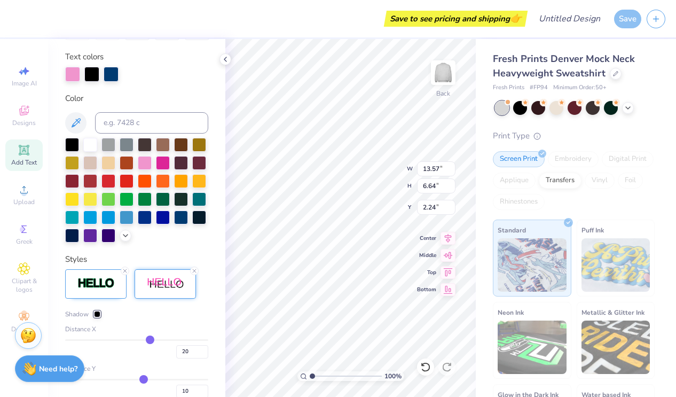
type input "16.24"
type input "7.26"
click at [195, 271] on icon at bounding box center [194, 270] width 6 height 6
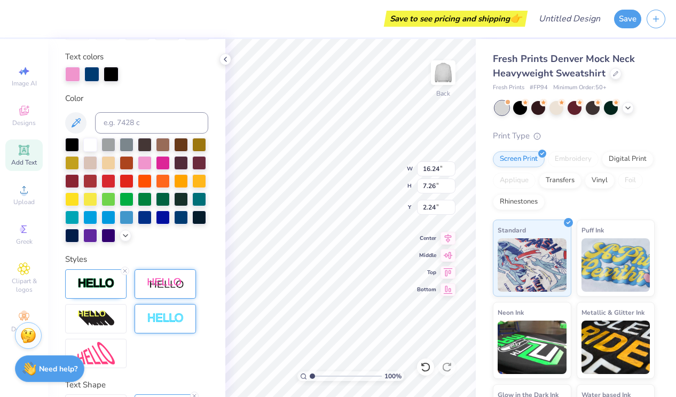
type input "13.57"
type input "6.64"
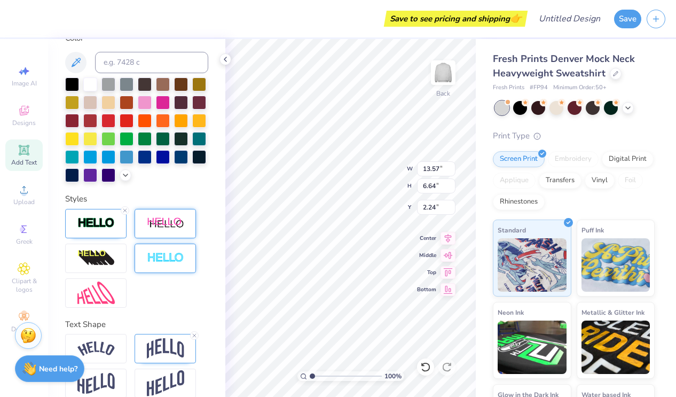
scroll to position [253, 0]
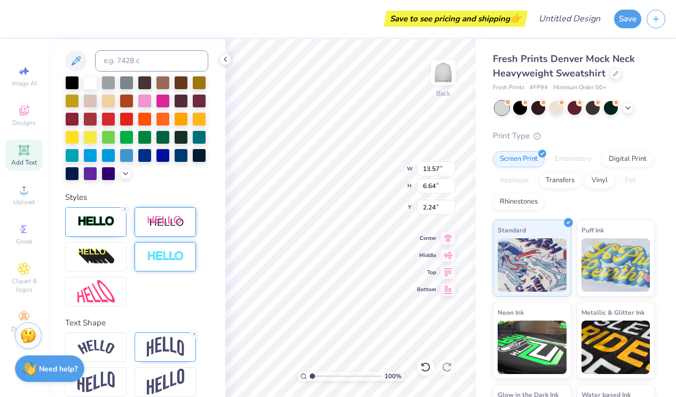
type input "2.27"
click at [31, 337] on img at bounding box center [28, 334] width 16 height 16
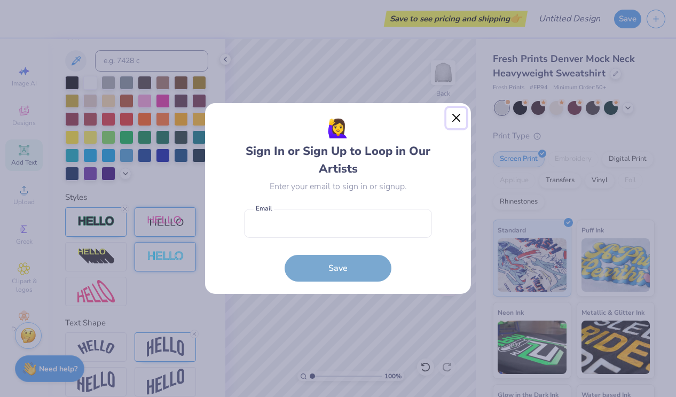
click at [459, 115] on button "Close" at bounding box center [456, 118] width 20 height 20
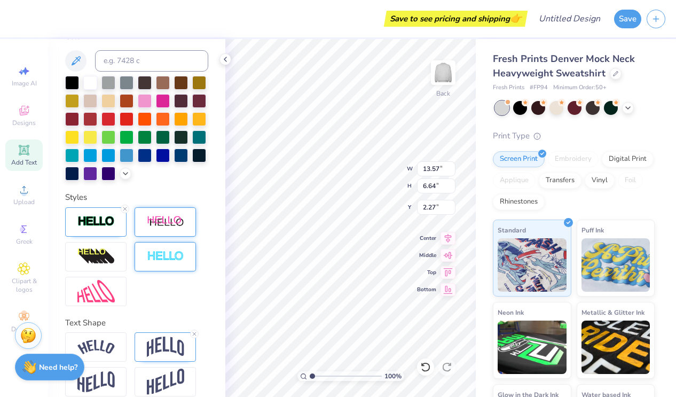
click at [59, 366] on strong "Need help?" at bounding box center [58, 367] width 38 height 10
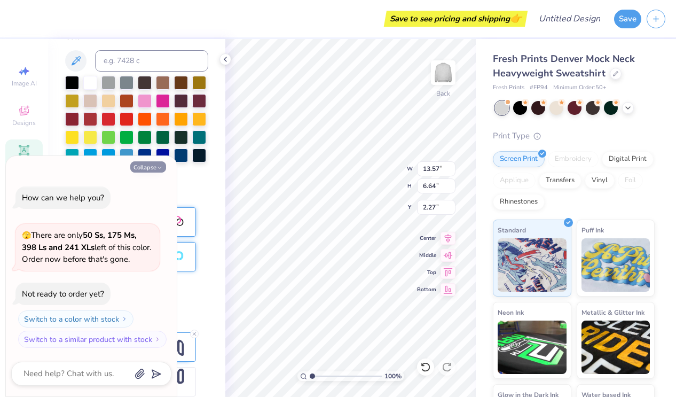
click at [155, 171] on button "Collapse" at bounding box center [148, 166] width 36 height 11
type textarea "x"
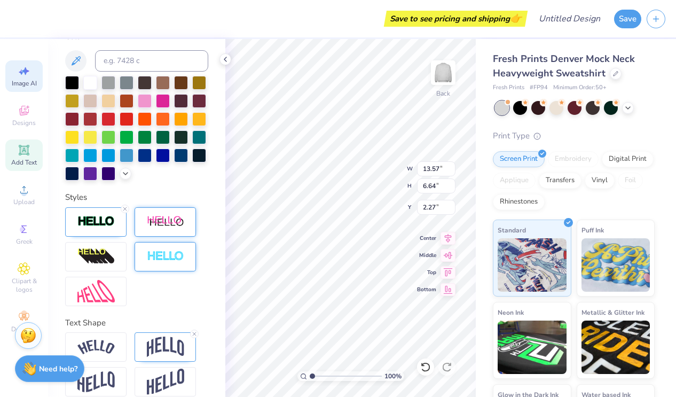
click at [20, 78] on div "Image AI" at bounding box center [23, 75] width 37 height 31
select select "4"
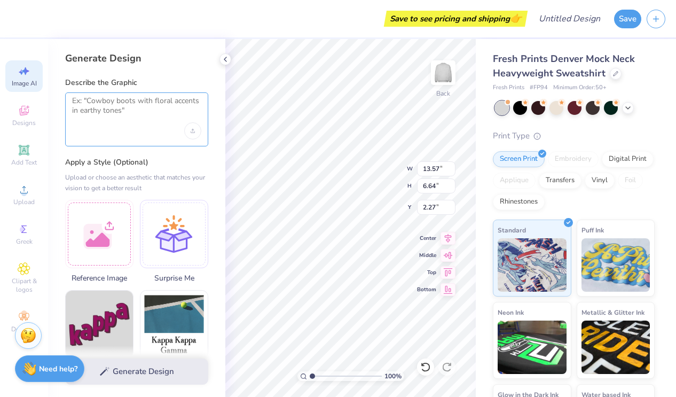
click at [117, 101] on textarea at bounding box center [136, 109] width 129 height 27
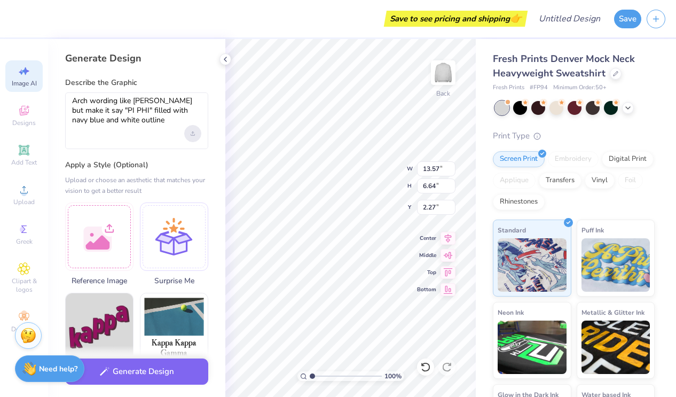
click at [194, 130] on div "Upload image" at bounding box center [192, 133] width 17 height 17
click at [128, 126] on div "Arch wording like [PERSON_NAME] but make it say "PI PHI" filled with navy blue …" at bounding box center [136, 120] width 143 height 57
click at [120, 121] on textarea "Arch wording like [PERSON_NAME] but make it say "PI PHI" filled with navy blue …" at bounding box center [136, 110] width 129 height 29
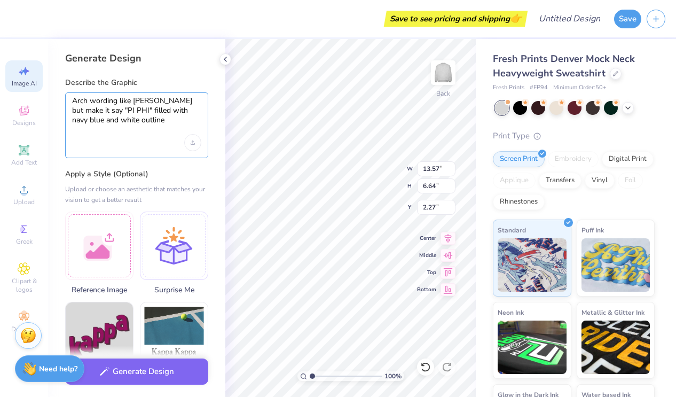
type textarea "Arch wording like [PERSON_NAME] but make it say "PI PHI" filled with navy blue …"
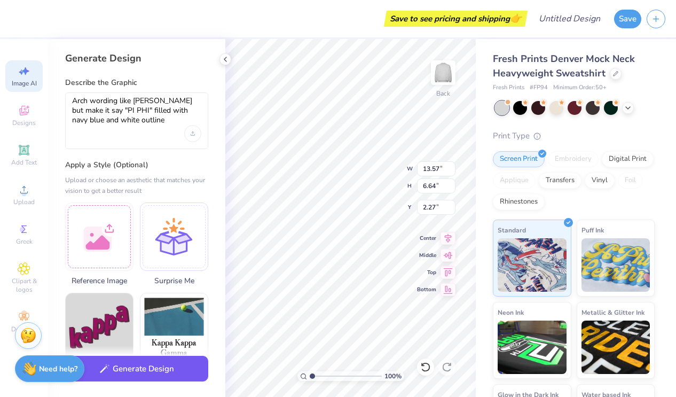
click at [144, 369] on button "Generate Design" at bounding box center [136, 369] width 143 height 26
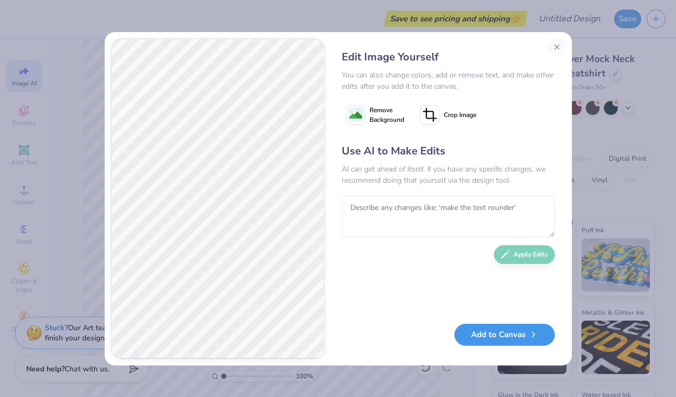
click at [498, 336] on button "Add to Canvas" at bounding box center [504, 334] width 100 height 22
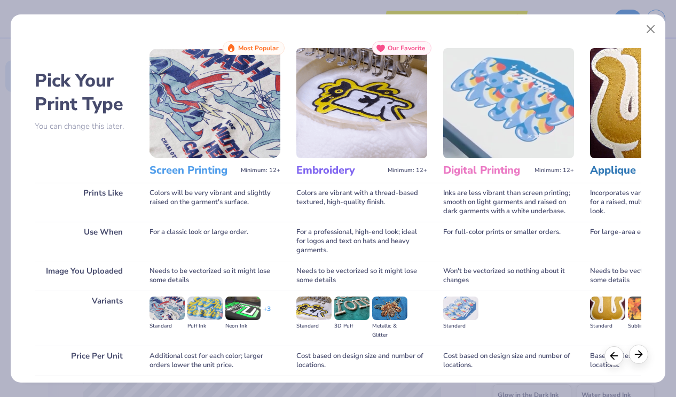
click at [642, 353] on icon at bounding box center [639, 354] width 12 height 12
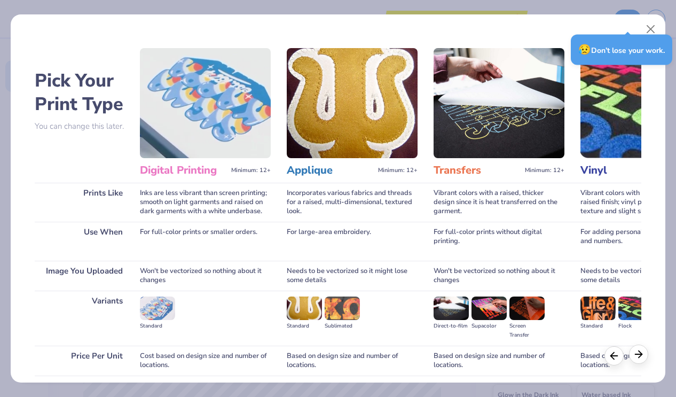
click at [642, 353] on icon at bounding box center [639, 354] width 12 height 12
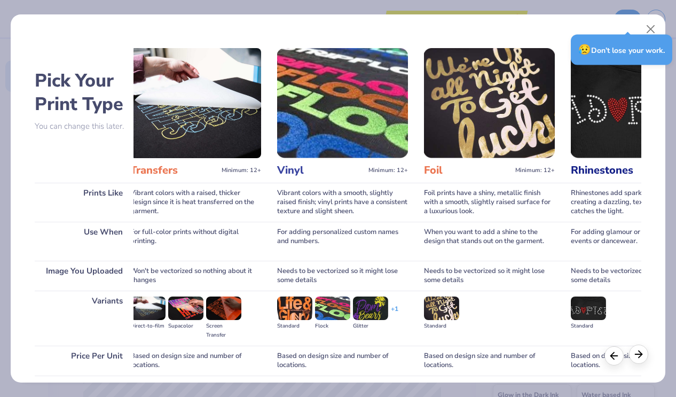
click at [642, 354] on icon at bounding box center [639, 354] width 12 height 12
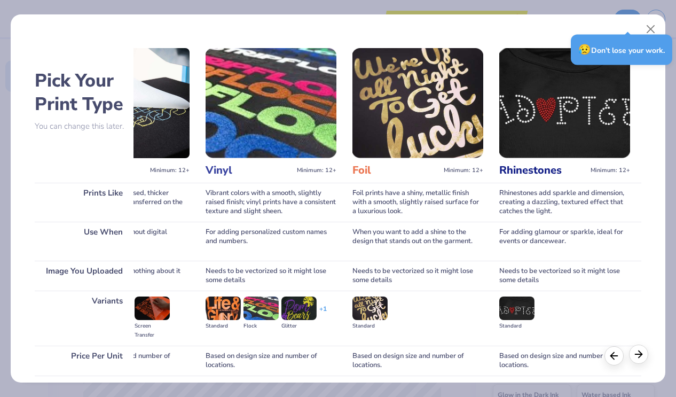
scroll to position [0, 683]
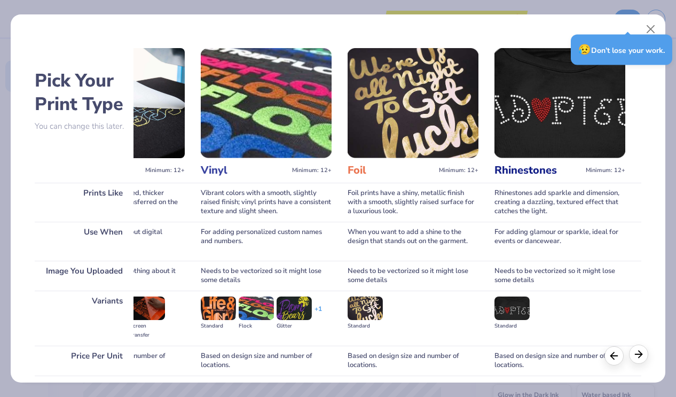
click at [642, 354] on icon at bounding box center [639, 354] width 12 height 12
click at [609, 50] on div "😥 Don’t lose your work." at bounding box center [621, 50] width 101 height 30
click at [606, 17] on div "Pick Your Print Type You can change this later. Prints Like Use When Image You …" at bounding box center [338, 195] width 654 height 373
click at [615, 19] on div "Pick Your Print Type You can change this later. Prints Like Use When Image You …" at bounding box center [338, 195] width 654 height 373
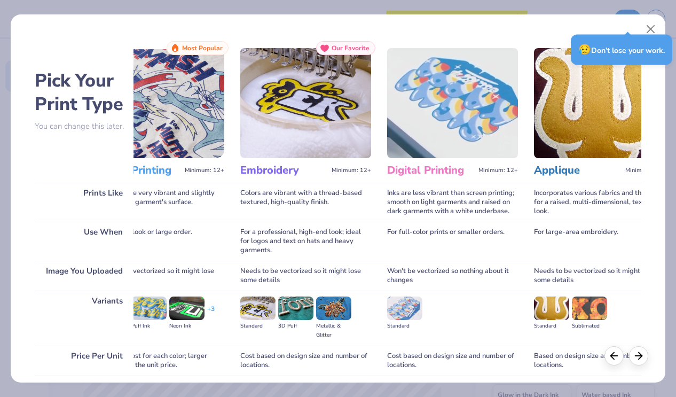
scroll to position [0, 0]
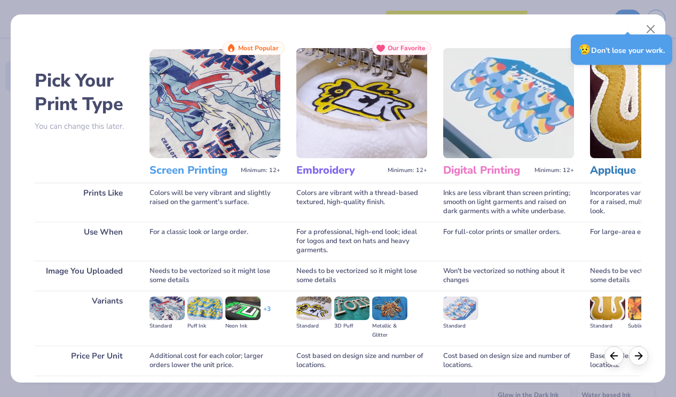
click at [311, 115] on img at bounding box center [361, 103] width 131 height 110
click at [344, 115] on img at bounding box center [361, 103] width 131 height 110
click at [333, 171] on h3 "Embroidery" at bounding box center [339, 170] width 87 height 14
click at [397, 65] on img at bounding box center [361, 103] width 131 height 110
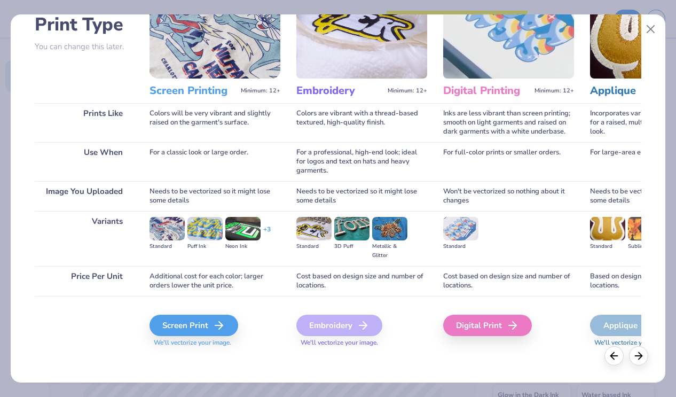
scroll to position [82, 0]
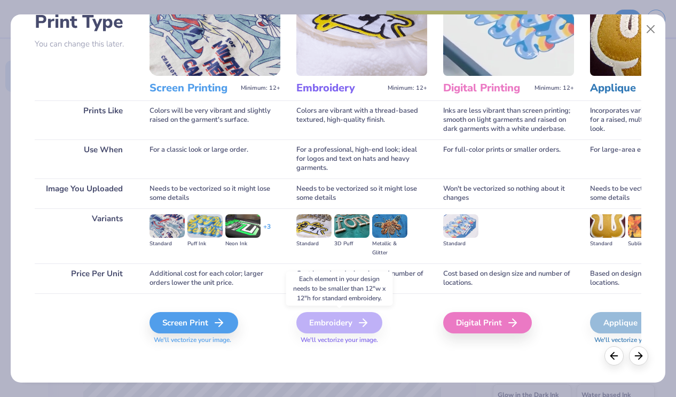
click at [327, 320] on div "Embroidery" at bounding box center [339, 322] width 86 height 21
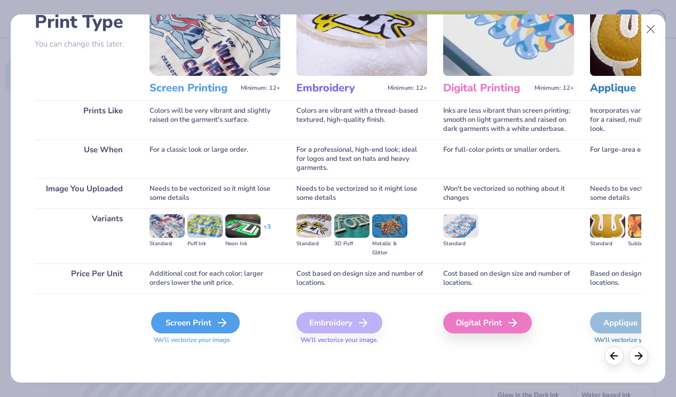
click at [211, 326] on div "Screen Print" at bounding box center [195, 322] width 89 height 21
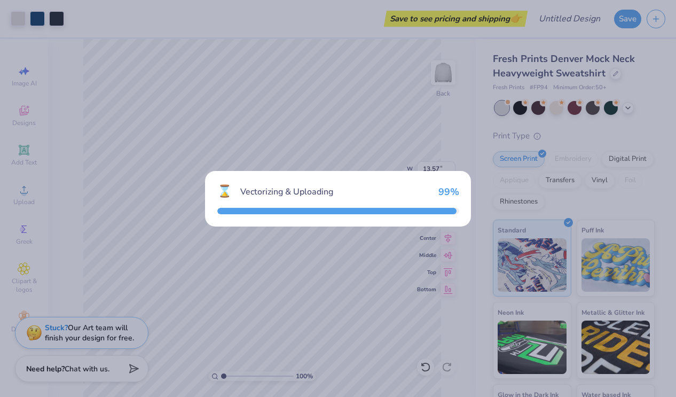
type input "15.00"
type input "8.03"
type input "5.99"
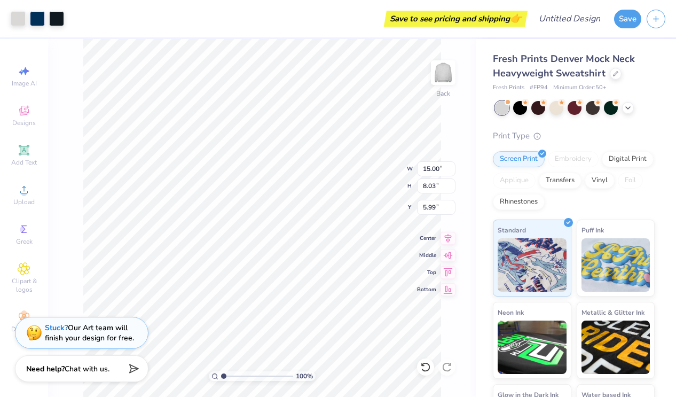
type input "13.57"
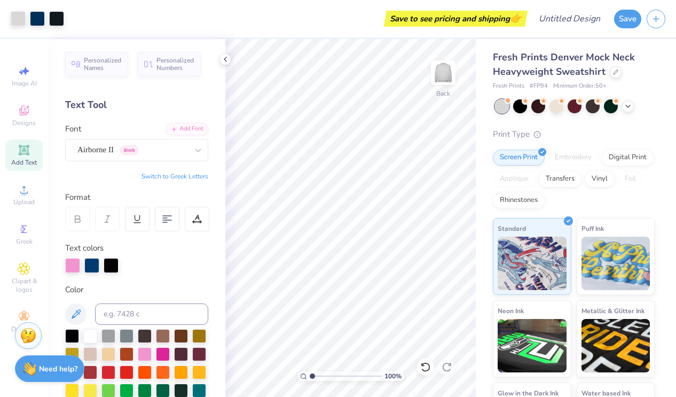
scroll to position [0, 0]
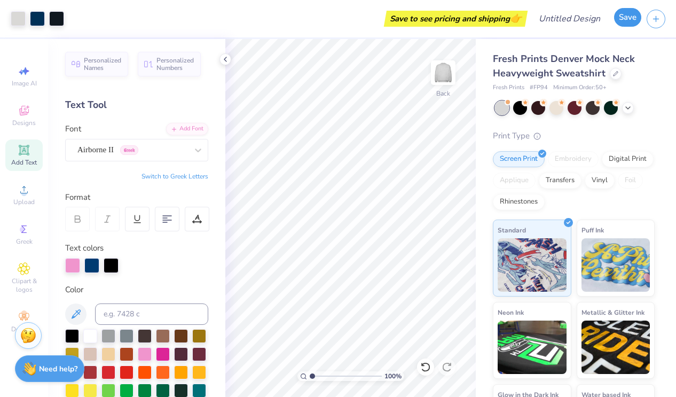
click at [627, 18] on button "Save" at bounding box center [627, 17] width 27 height 19
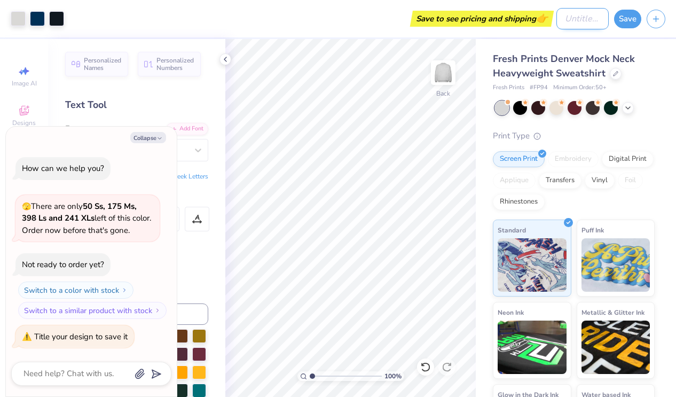
click at [559, 20] on input "Design Title" at bounding box center [582, 18] width 52 height 21
click at [627, 20] on button "Save" at bounding box center [627, 17] width 27 height 19
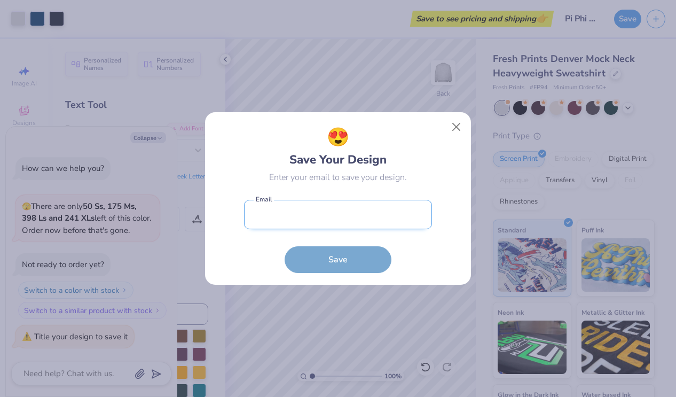
click at [350, 210] on input "email" at bounding box center [338, 214] width 188 height 29
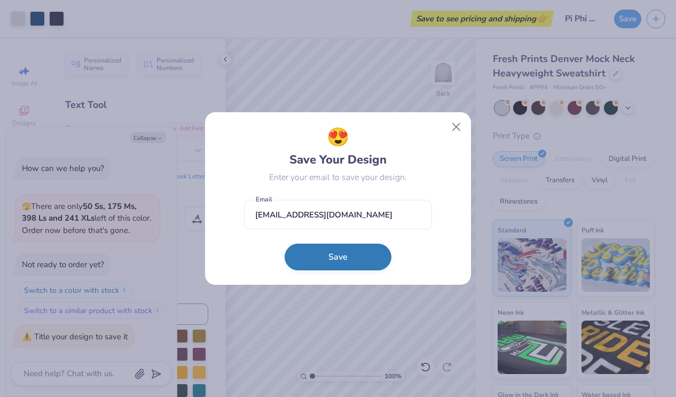
click at [348, 259] on button "Save" at bounding box center [338, 256] width 107 height 27
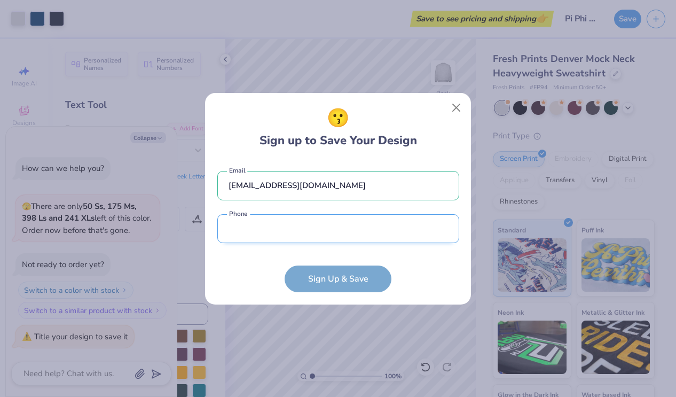
click at [335, 231] on input "tel" at bounding box center [338, 228] width 242 height 29
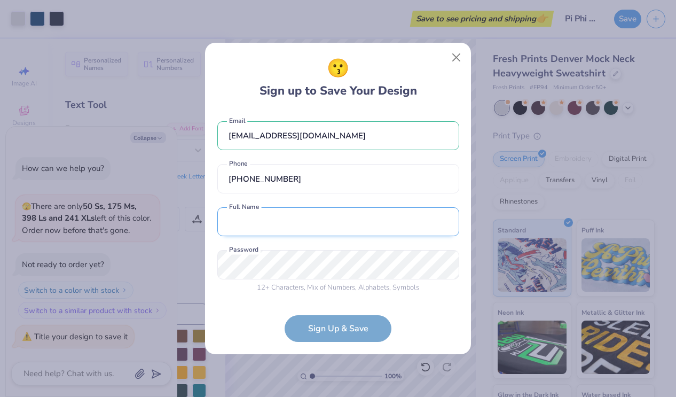
click at [315, 230] on input "text" at bounding box center [338, 221] width 242 height 29
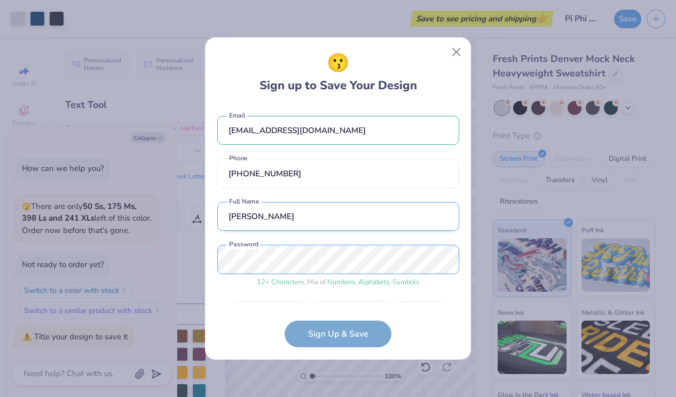
scroll to position [30, 0]
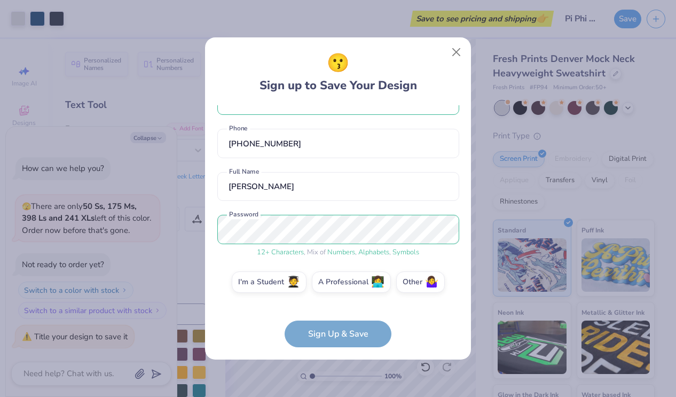
click at [337, 337] on form "[EMAIL_ADDRESS][DOMAIN_NAME] Email [PHONE_NUMBER] Phone [PERSON_NAME] Full Name…" at bounding box center [338, 226] width 242 height 242
click at [289, 283] on label "I'm a Student 🧑‍🎓" at bounding box center [269, 280] width 75 height 21
click at [335, 311] on input "I'm a Student 🧑‍🎓" at bounding box center [338, 314] width 7 height 7
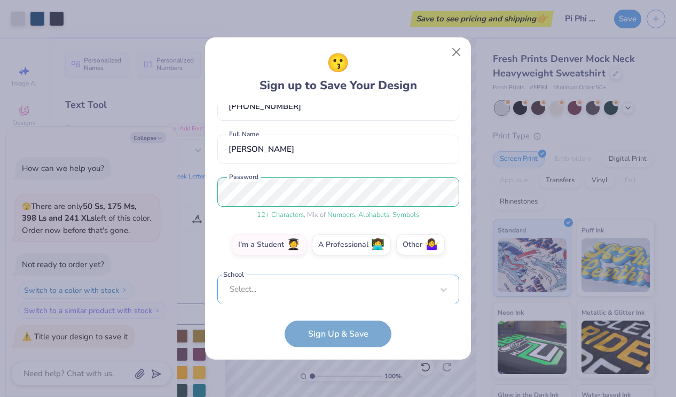
scroll to position [233, 0]
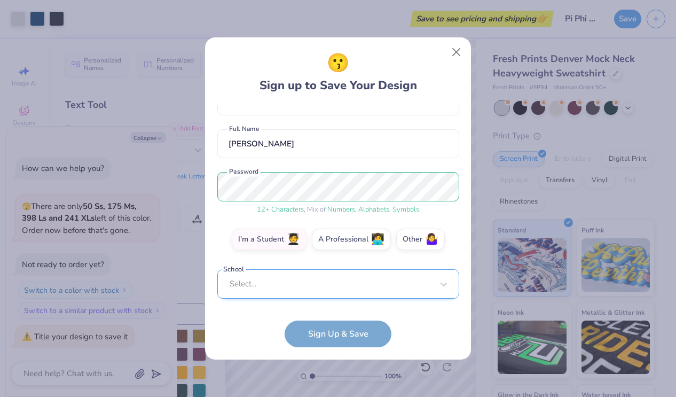
click at [329, 288] on div "Select..." at bounding box center [338, 283] width 242 height 29
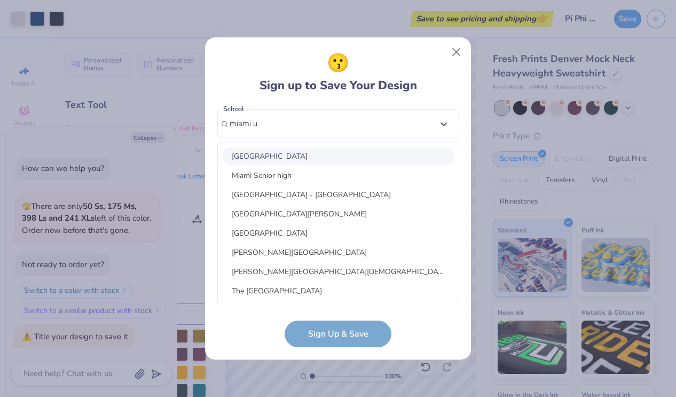
click at [322, 151] on div "[GEOGRAPHIC_DATA]" at bounding box center [338, 156] width 232 height 18
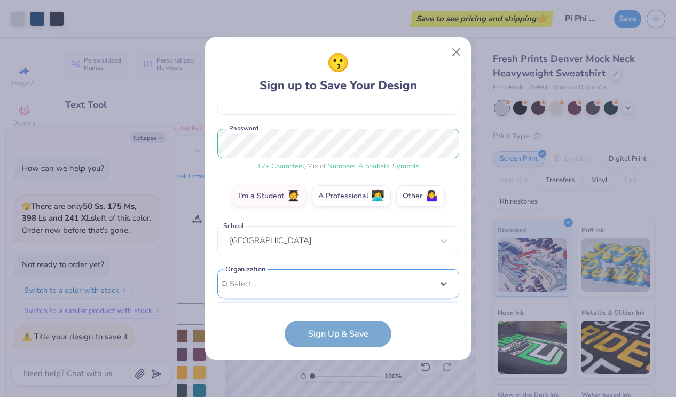
scroll to position [276, 0]
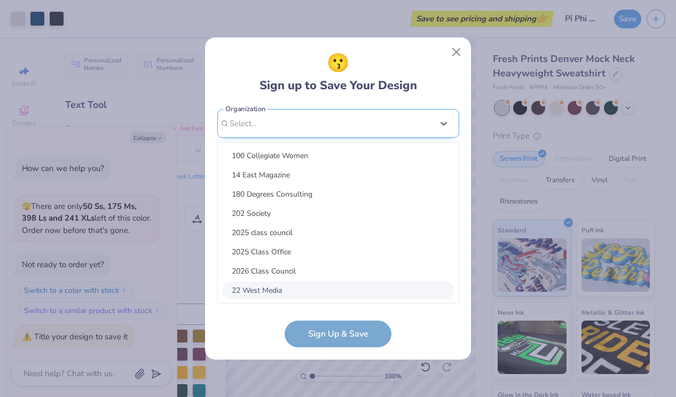
click at [318, 289] on div "option focused, 8 of 15. 15 results available. Use Up and Down to choose option…" at bounding box center [338, 206] width 242 height 195
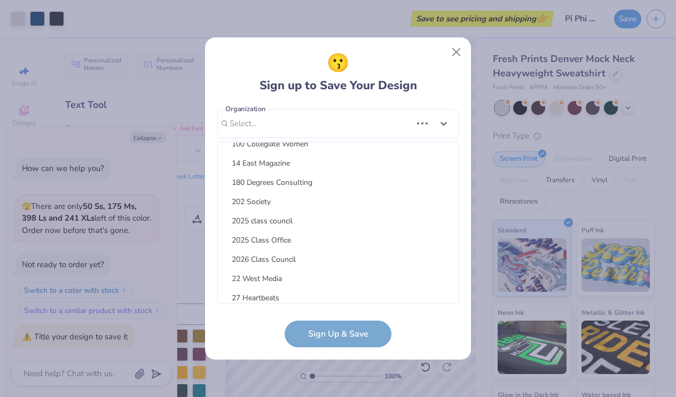
scroll to position [0, 0]
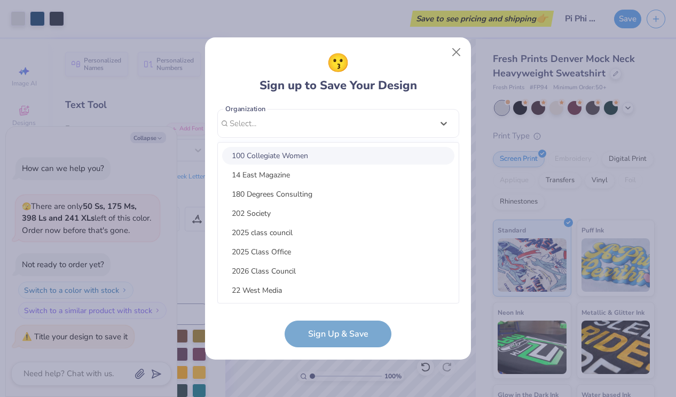
click at [338, 156] on div "100 Collegiate Women" at bounding box center [338, 156] width 232 height 18
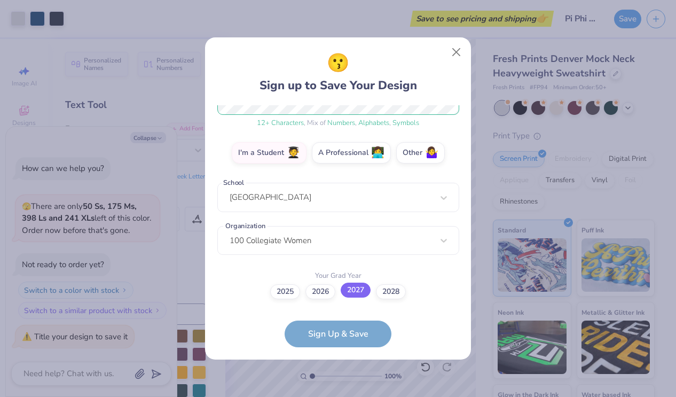
click at [361, 294] on label "2027" at bounding box center [356, 289] width 30 height 15
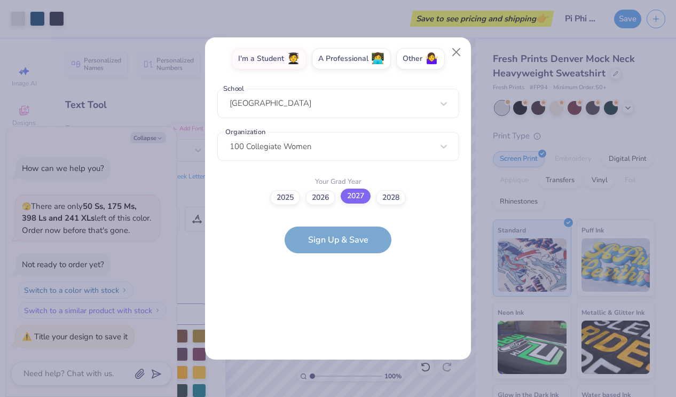
scroll to position [0, 0]
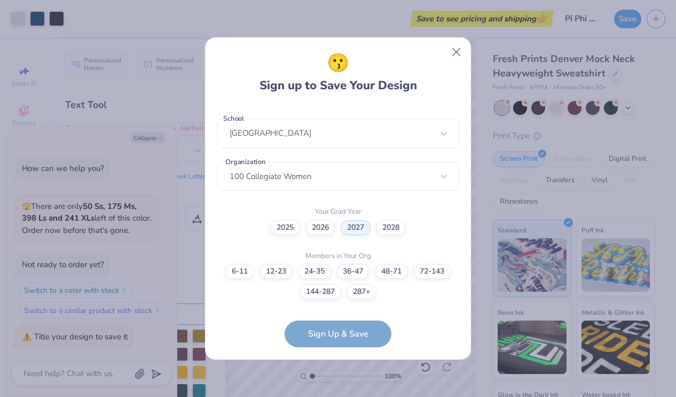
click at [342, 329] on form "[EMAIL_ADDRESS][DOMAIN_NAME] Email [PHONE_NUMBER] Phone [PERSON_NAME] Full Name…" at bounding box center [338, 226] width 242 height 242
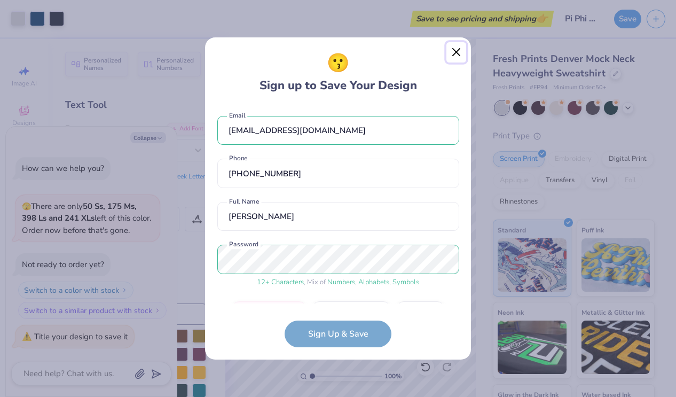
click at [461, 52] on button "Close" at bounding box center [456, 52] width 20 height 20
